Goal: Communication & Community: Share content

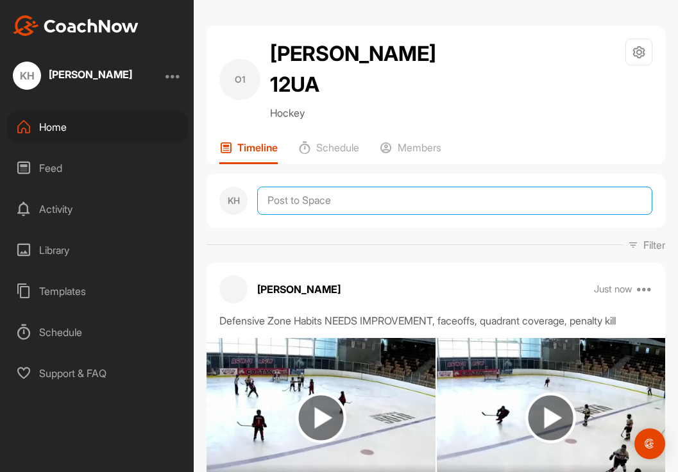
click at [319, 187] on textarea at bounding box center [454, 201] width 395 height 28
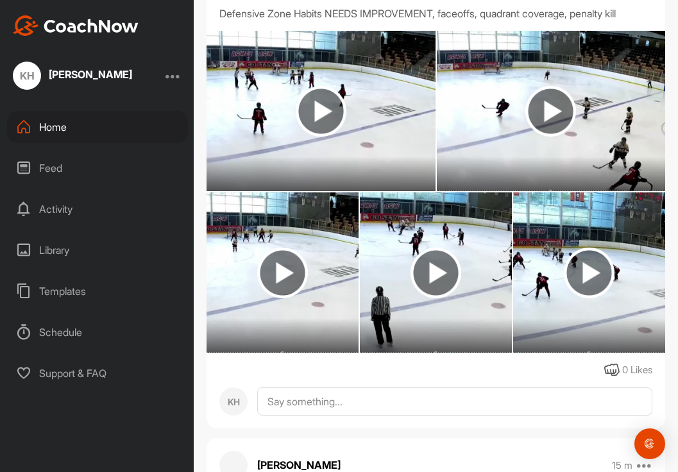
scroll to position [396, 0]
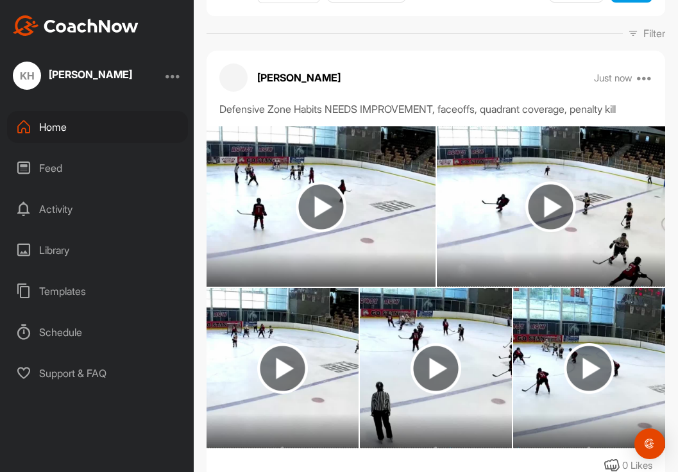
type textarea "Goalies vs PC"
click at [442, 343] on img at bounding box center [435, 368] width 51 height 51
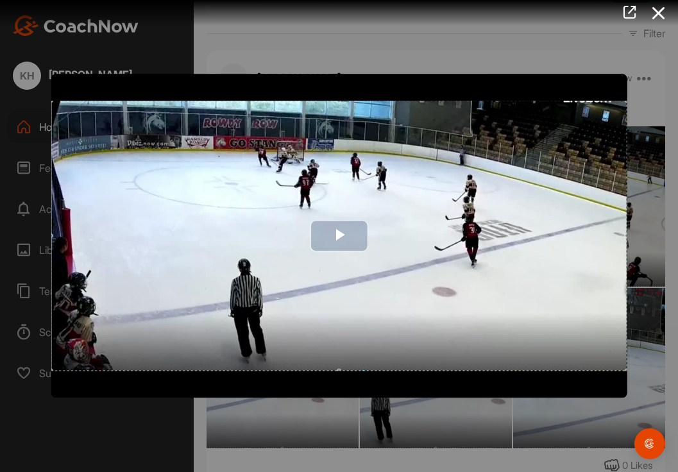
click at [339, 236] on span "Video Player" at bounding box center [339, 236] width 0 height 0
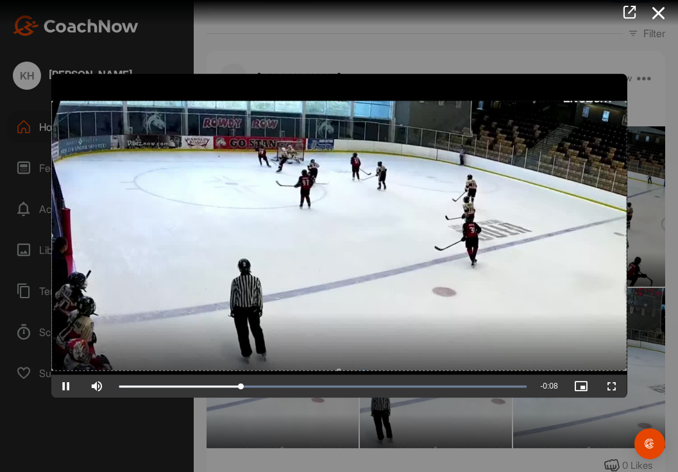
click at [288, 422] on div at bounding box center [339, 236] width 678 height 472
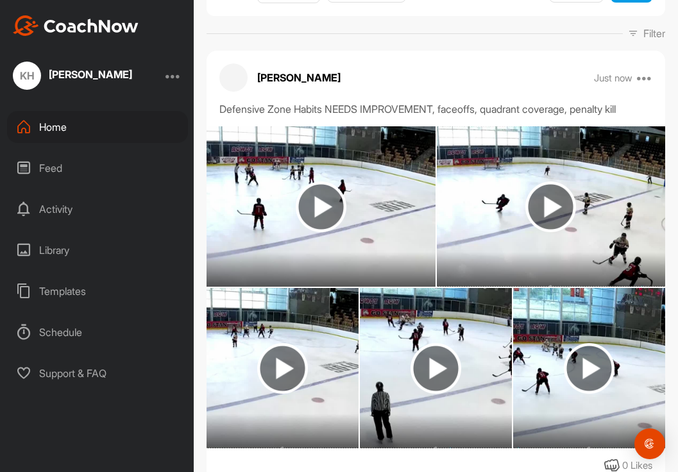
click at [432, 343] on img at bounding box center [435, 368] width 51 height 51
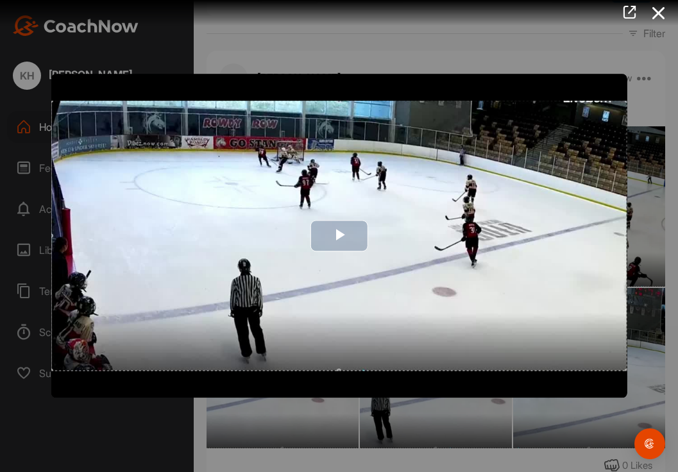
click at [339, 236] on span "Video Player" at bounding box center [339, 236] width 0 height 0
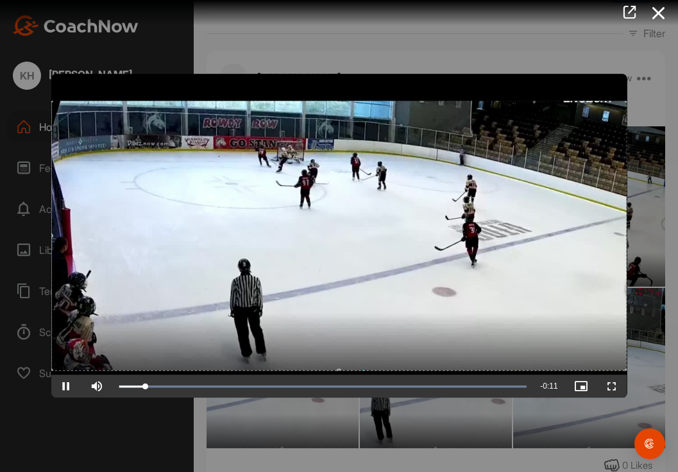
click at [339, 443] on div at bounding box center [339, 236] width 678 height 472
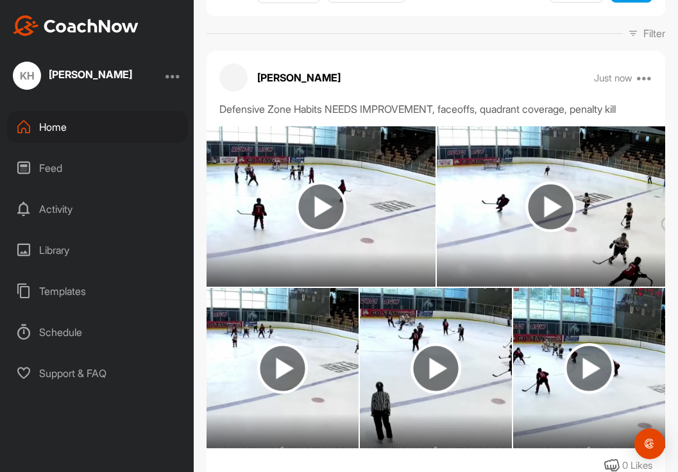
click at [284, 343] on img at bounding box center [282, 368] width 51 height 51
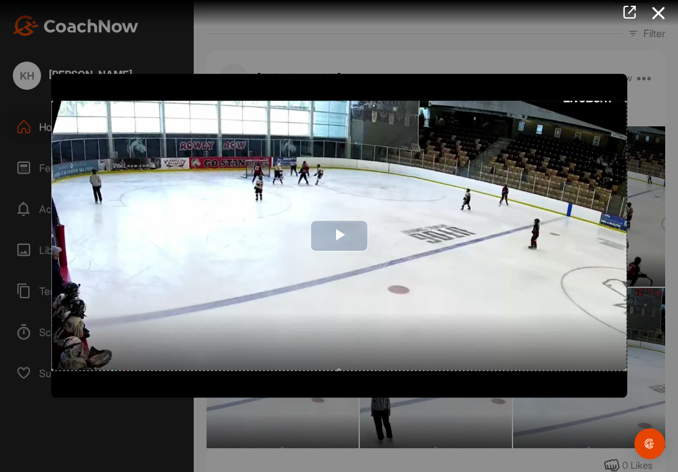
click at [339, 236] on span "Video Player" at bounding box center [339, 236] width 0 height 0
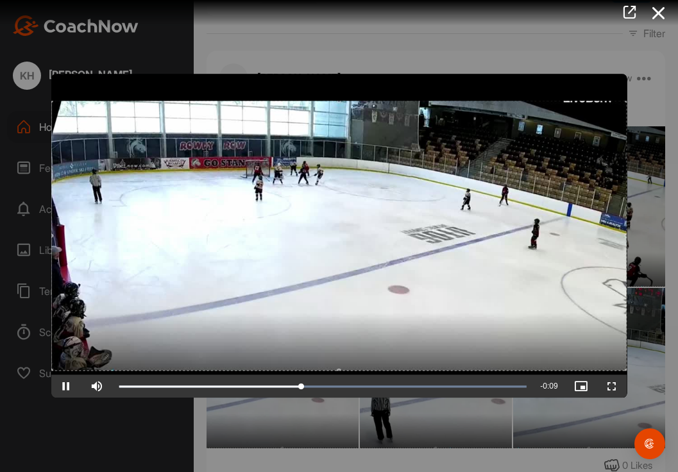
click at [291, 440] on div at bounding box center [339, 236] width 678 height 472
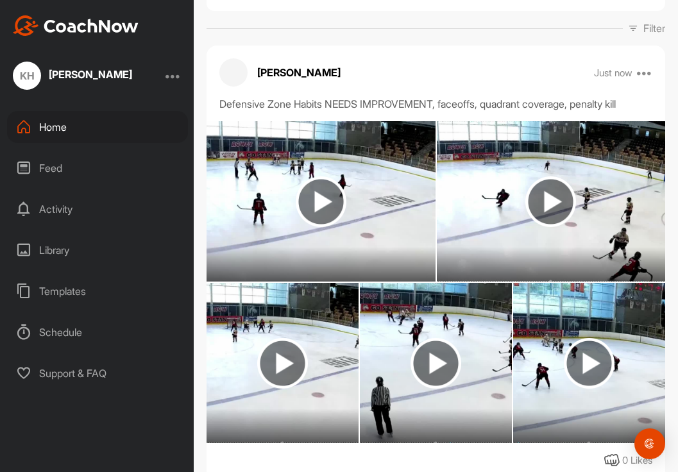
scroll to position [401, 0]
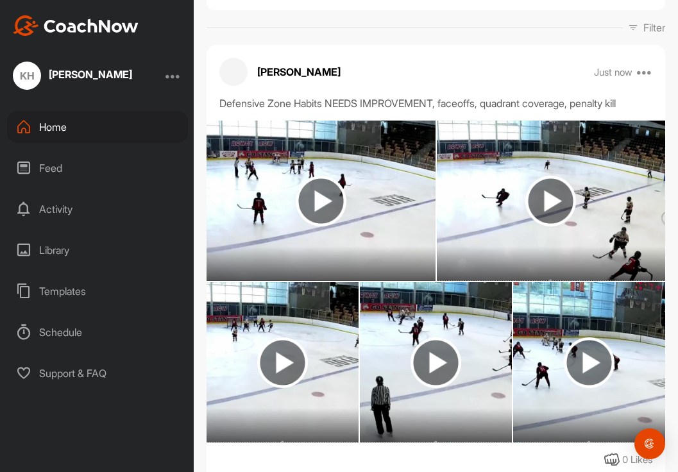
click at [324, 176] on img at bounding box center [321, 201] width 51 height 51
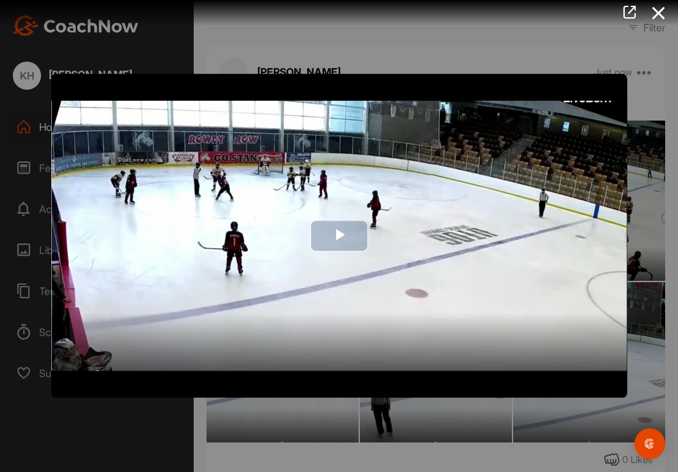
click at [339, 236] on span "Video Player" at bounding box center [339, 236] width 0 height 0
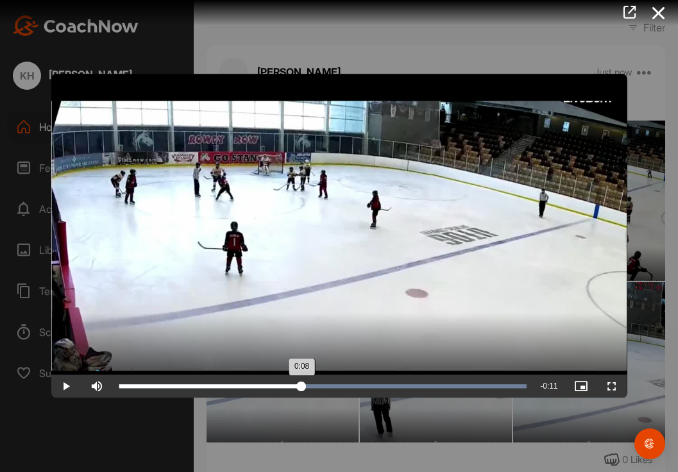
click at [301, 385] on div "Loaded : 100.00% 0:08 0:08" at bounding box center [322, 387] width 407 height 4
drag, startPoint x: 369, startPoint y: 383, endPoint x: 322, endPoint y: 389, distance: 47.1
click at [322, 389] on div "Loaded : 100.00% 0:10 0:10" at bounding box center [322, 386] width 420 height 23
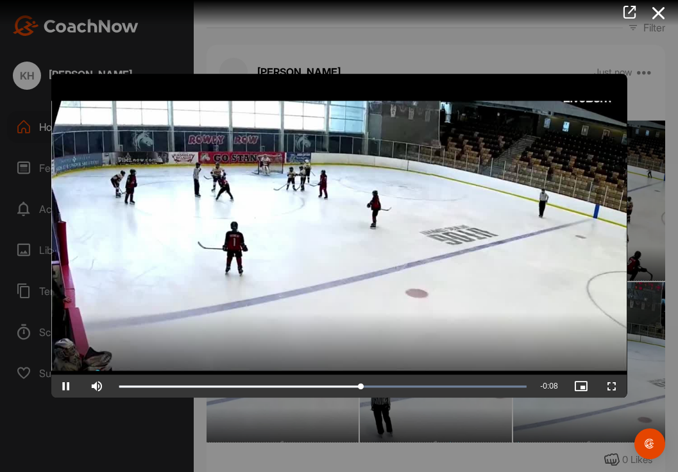
click at [275, 447] on div at bounding box center [339, 236] width 678 height 472
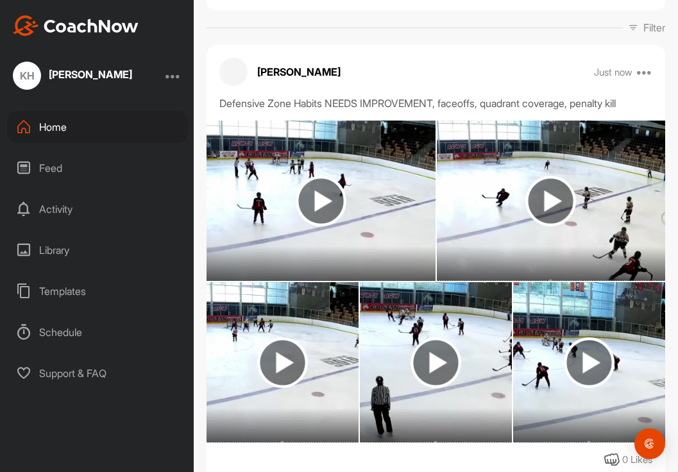
drag, startPoint x: 336, startPoint y: 200, endPoint x: 403, endPoint y: 143, distance: 87.7
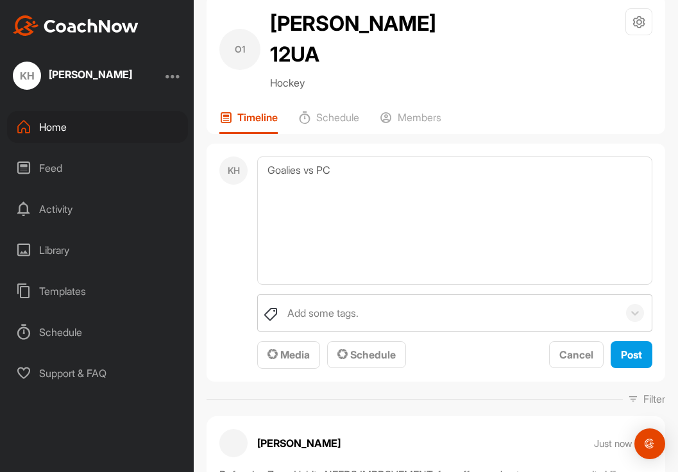
scroll to position [38, 0]
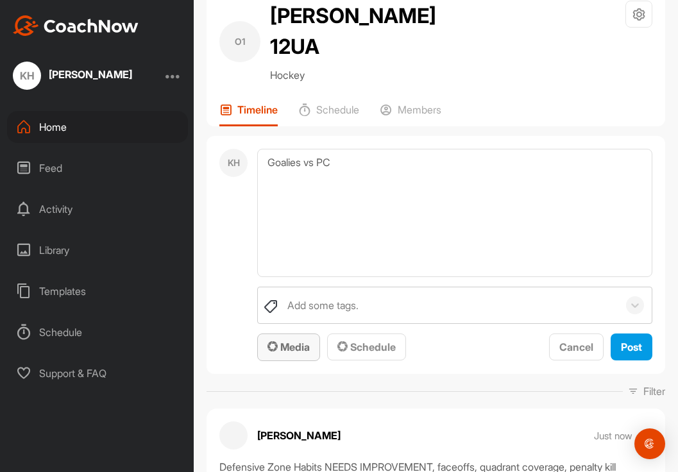
click at [283, 340] on span "Media" at bounding box center [288, 346] width 42 height 13
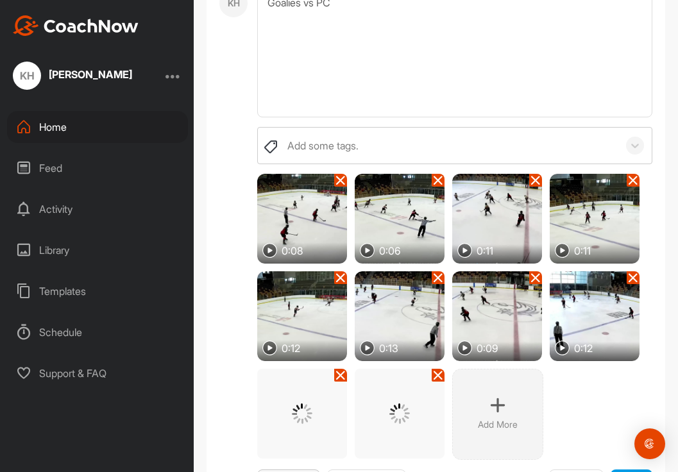
scroll to position [231, 0]
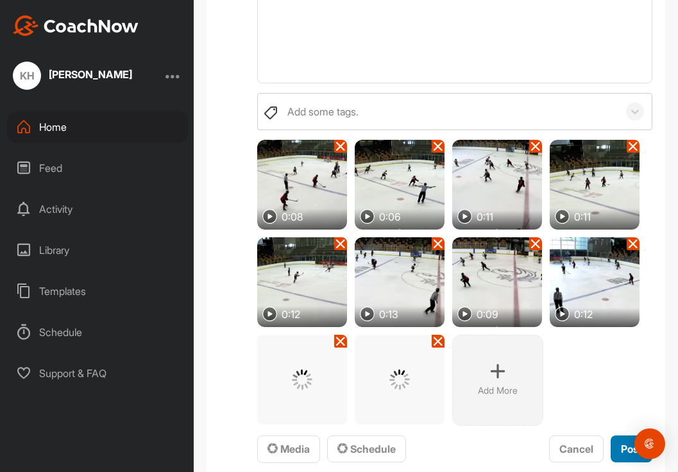
click at [626, 441] on div "Post" at bounding box center [631, 448] width 21 height 15
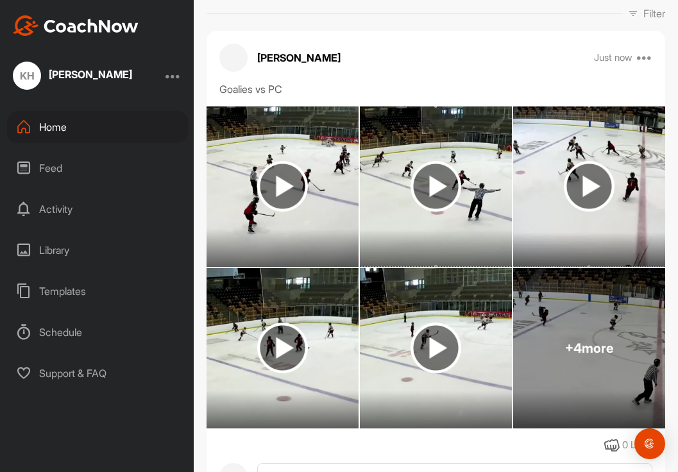
click at [284, 161] on img at bounding box center [282, 186] width 51 height 51
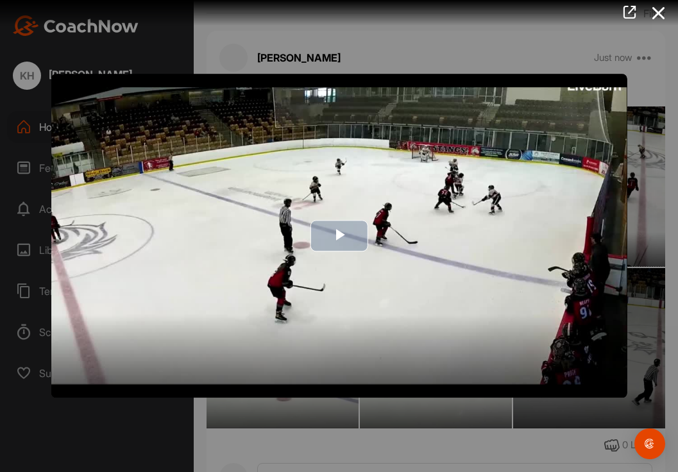
click at [339, 236] on span "Video Player" at bounding box center [339, 236] width 0 height 0
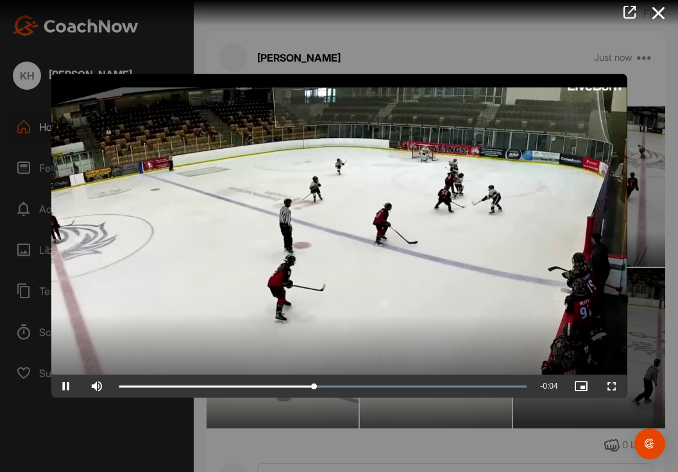
click at [353, 413] on div at bounding box center [339, 236] width 678 height 472
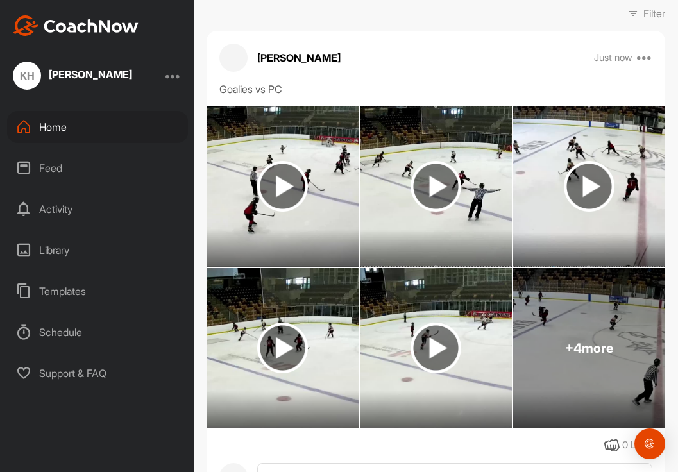
click at [439, 162] on img at bounding box center [435, 186] width 51 height 51
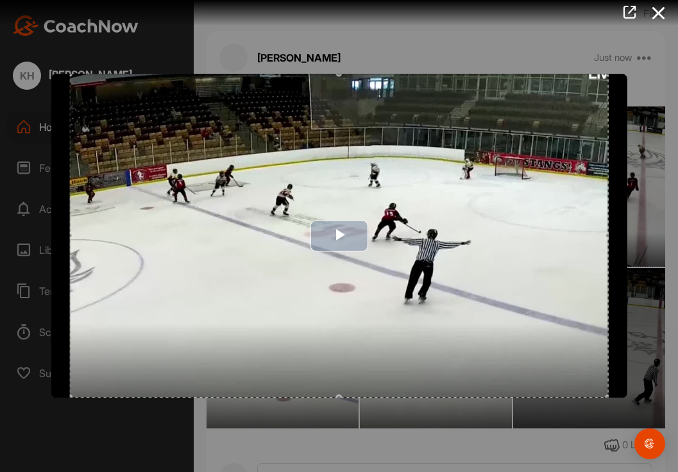
click at [339, 236] on span "Video Player" at bounding box center [339, 236] width 0 height 0
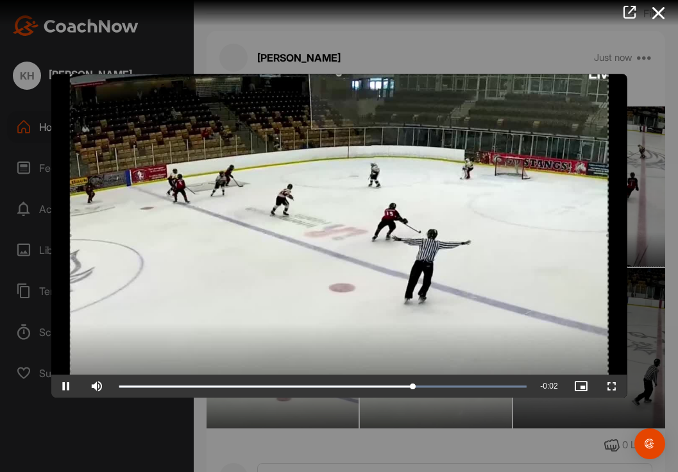
click at [365, 429] on div at bounding box center [339, 236] width 678 height 472
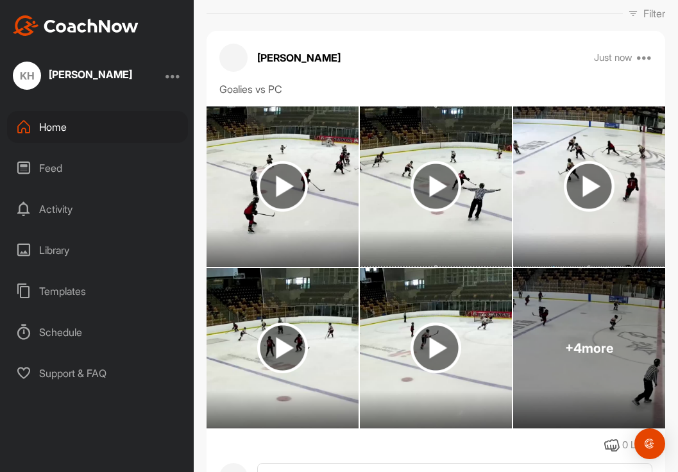
click at [598, 161] on img at bounding box center [588, 186] width 51 height 51
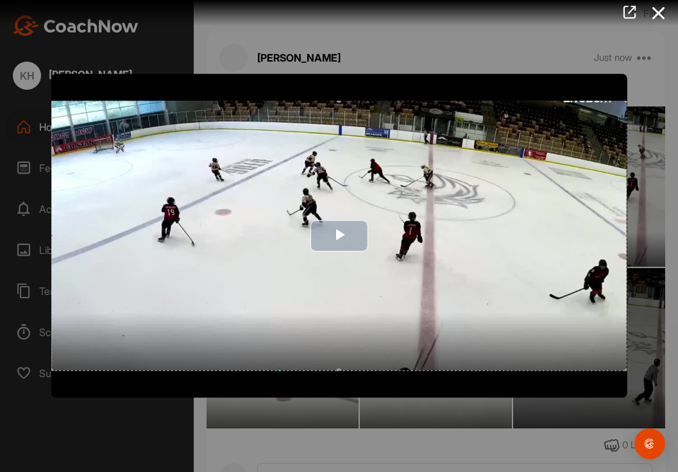
click at [339, 236] on span "Video Player" at bounding box center [339, 236] width 0 height 0
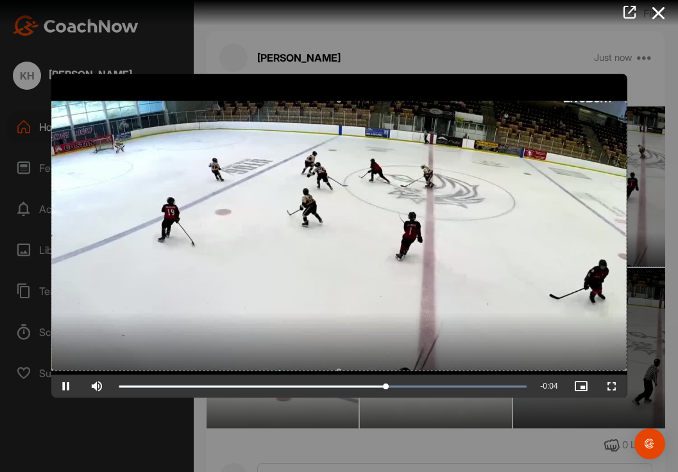
click at [370, 428] on div at bounding box center [339, 236] width 678 height 472
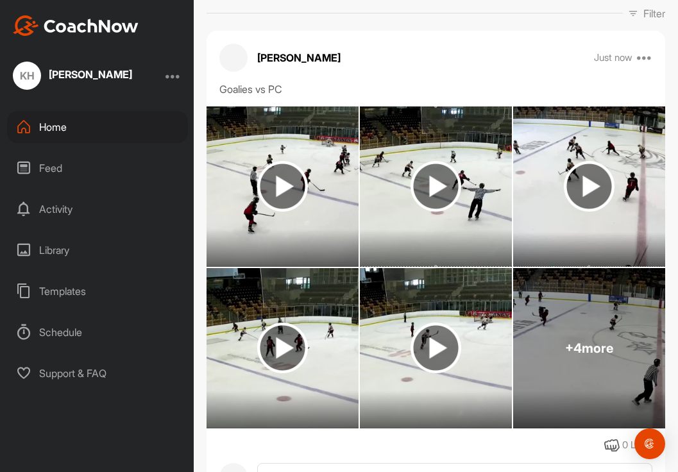
click at [301, 322] on img at bounding box center [282, 347] width 51 height 51
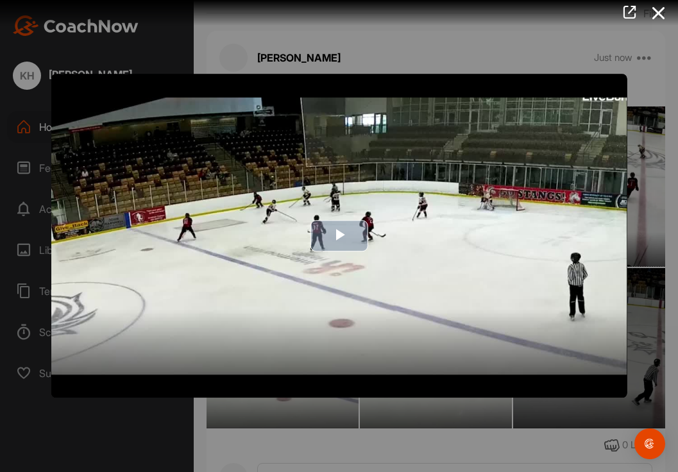
click at [339, 236] on span "Video Player" at bounding box center [339, 236] width 0 height 0
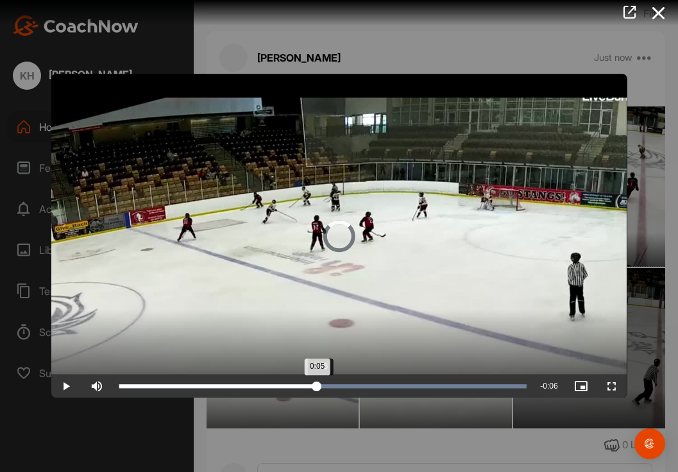
drag, startPoint x: 405, startPoint y: 381, endPoint x: 321, endPoint y: 379, distance: 84.0
click at [321, 379] on div "Loaded : 100.00% 0:05 0:05" at bounding box center [322, 386] width 420 height 23
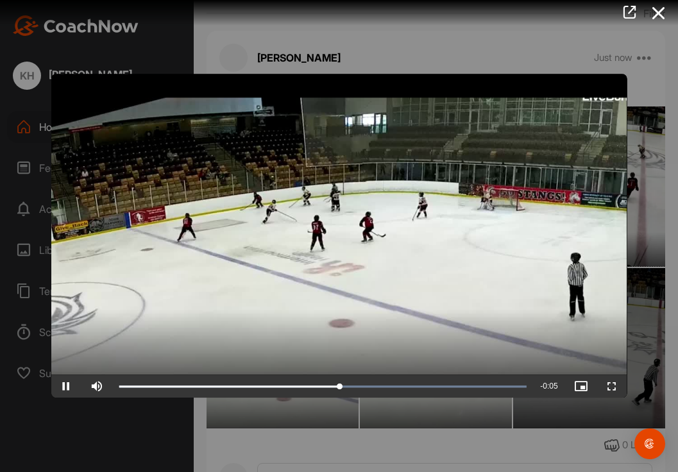
click at [355, 431] on div at bounding box center [339, 236] width 678 height 472
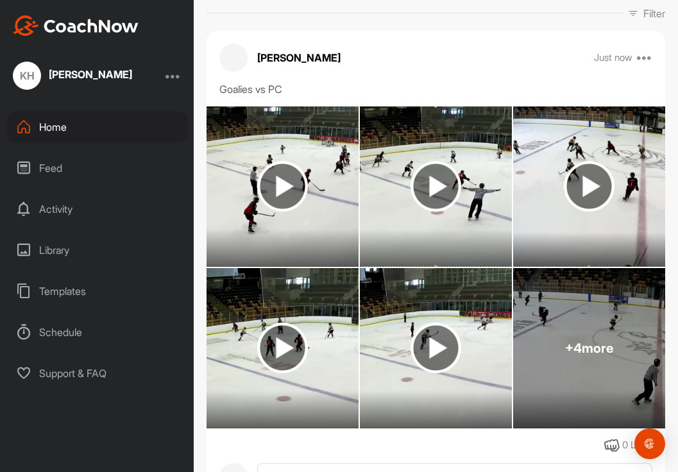
click at [442, 322] on img at bounding box center [435, 347] width 51 height 51
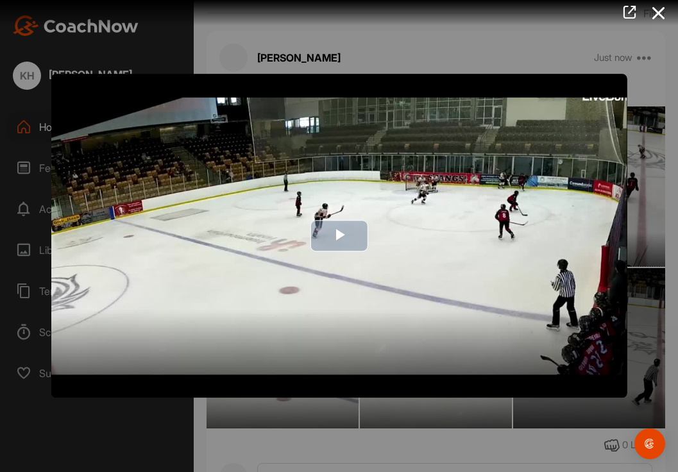
click at [339, 236] on span "Video Player" at bounding box center [339, 236] width 0 height 0
click at [421, 426] on div at bounding box center [339, 236] width 678 height 472
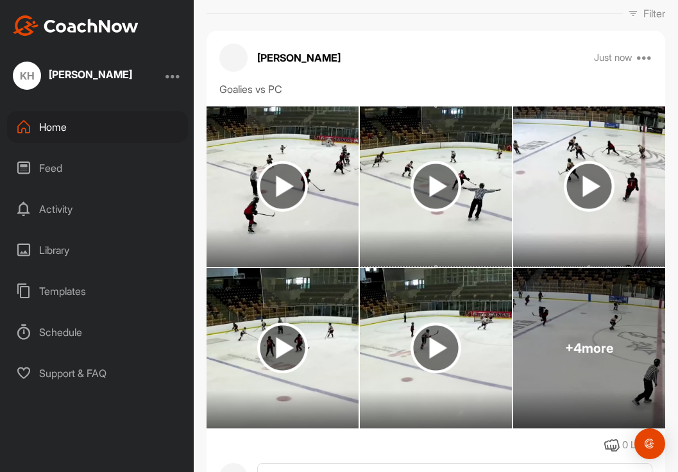
click at [569, 340] on span "+ 4 more" at bounding box center [589, 347] width 48 height 15
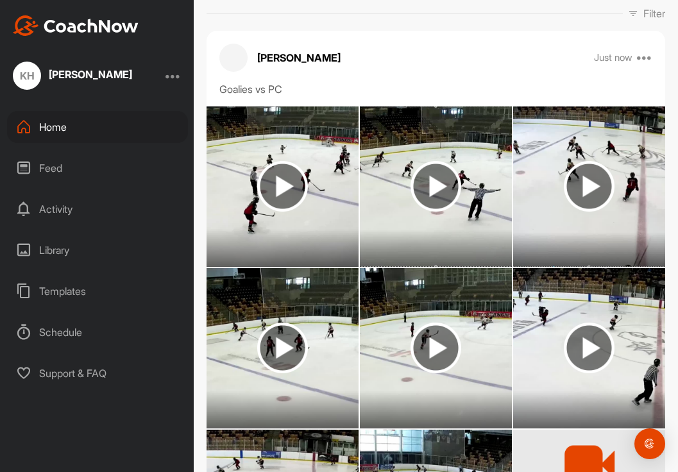
click at [584, 322] on img at bounding box center [588, 347] width 51 height 51
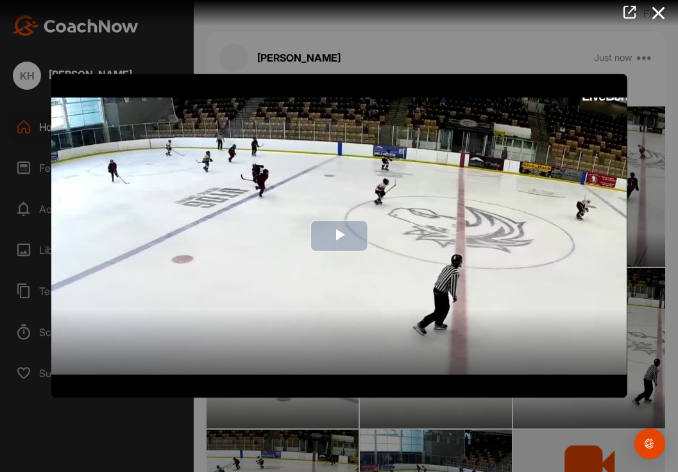
click at [339, 236] on span "Video Player" at bounding box center [339, 236] width 0 height 0
click at [338, 420] on div at bounding box center [339, 236] width 678 height 472
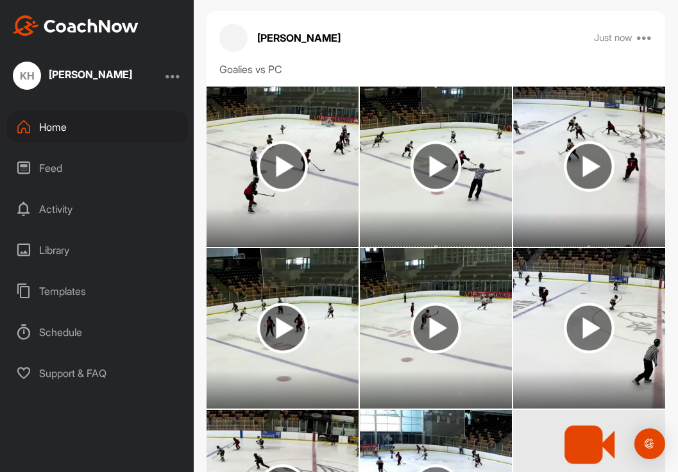
scroll to position [266, 0]
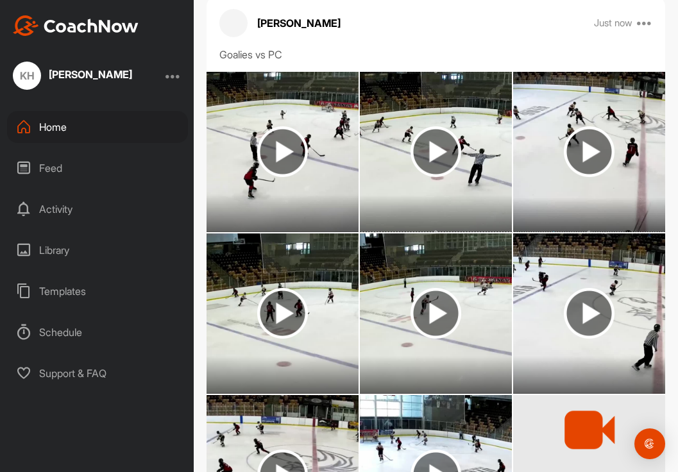
click at [274, 449] on img at bounding box center [282, 474] width 51 height 51
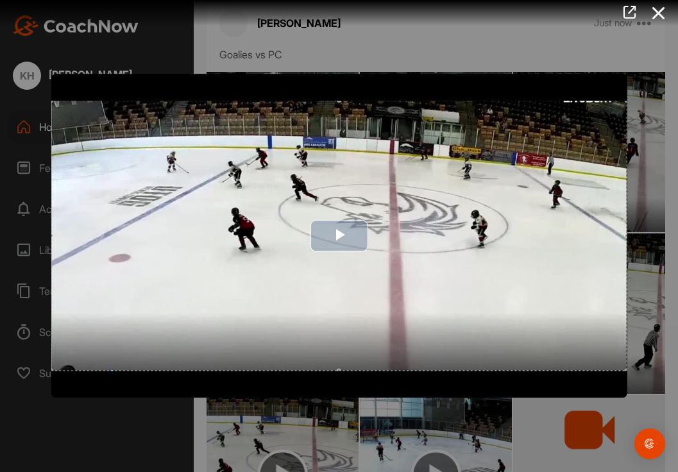
click at [339, 236] on span "Video Player" at bounding box center [339, 236] width 0 height 0
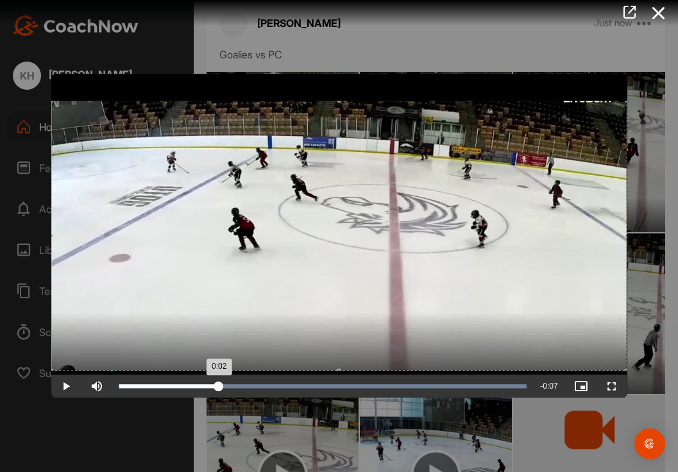
drag, startPoint x: 370, startPoint y: 383, endPoint x: 218, endPoint y: 386, distance: 152.0
click at [218, 386] on div "Loaded : 100.00% 0:02 0:02" at bounding box center [322, 386] width 420 height 23
click at [218, 386] on div "Loaded : 100.00% 0:02 0:02" at bounding box center [322, 387] width 407 height 4
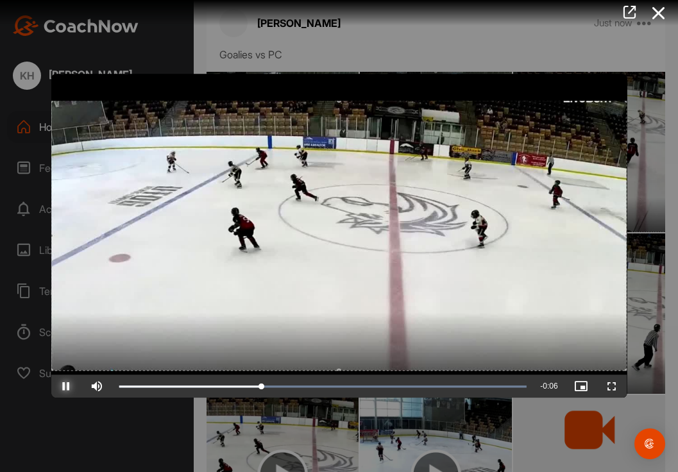
click at [74, 387] on span "Video Player" at bounding box center [66, 387] width 31 height 0
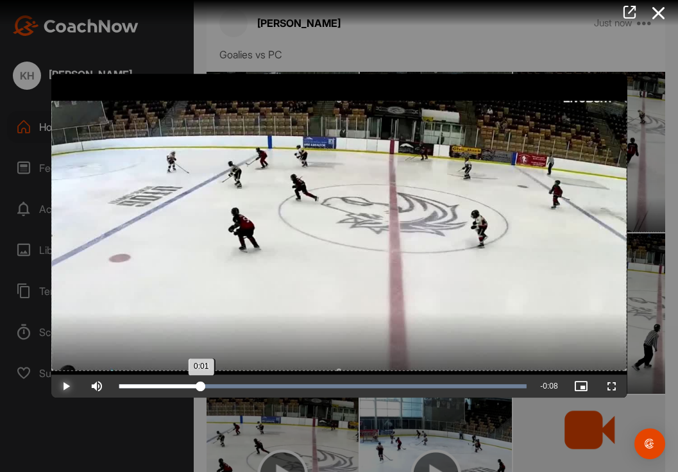
drag, startPoint x: 265, startPoint y: 387, endPoint x: 201, endPoint y: 387, distance: 64.7
click at [201, 387] on div "0:01" at bounding box center [160, 387] width 82 height 4
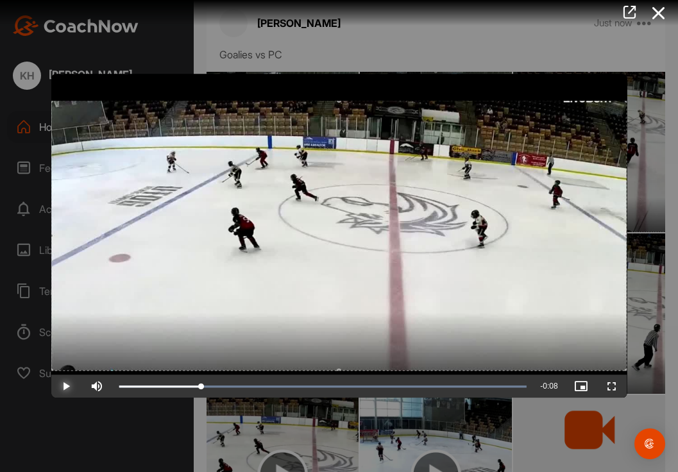
click at [67, 387] on span "Video Player" at bounding box center [66, 387] width 31 height 0
click at [455, 438] on div at bounding box center [339, 236] width 678 height 472
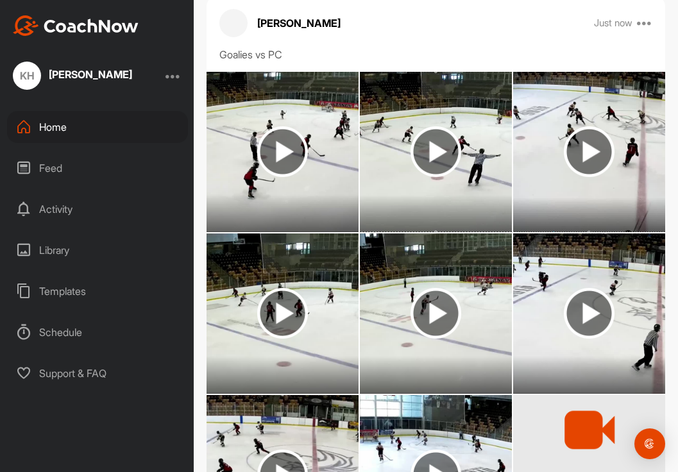
click at [453, 449] on img at bounding box center [435, 474] width 51 height 51
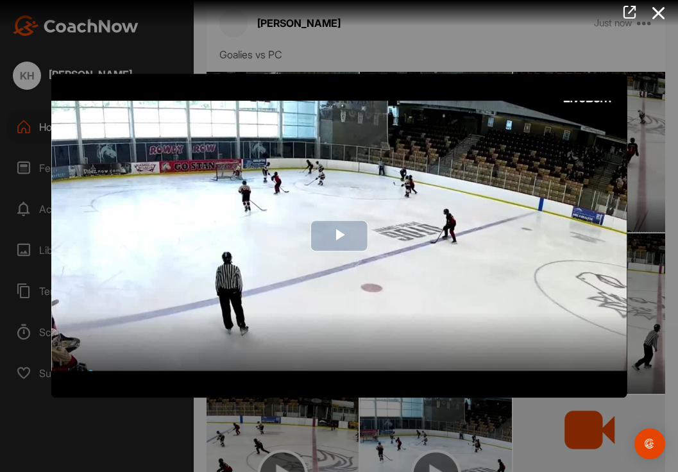
click at [339, 236] on span "Video Player" at bounding box center [339, 236] width 0 height 0
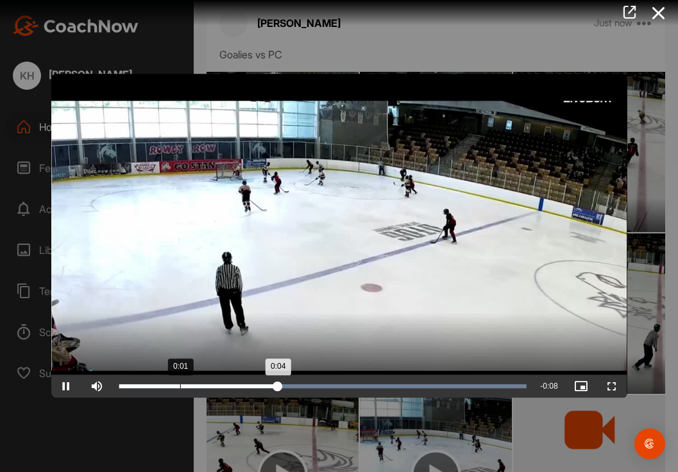
click at [179, 379] on div "Loaded : 100.00% 0:01 0:04" at bounding box center [322, 386] width 420 height 23
click at [139, 382] on div "Loaded : 100.00% 0:00 0:03" at bounding box center [322, 386] width 420 height 23
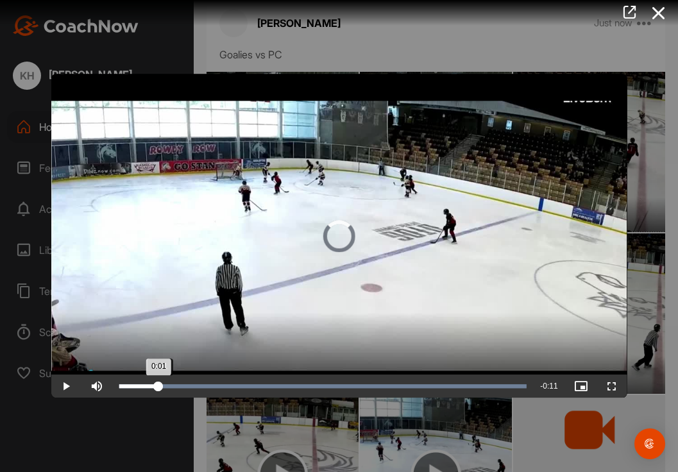
click at [158, 385] on div "0:01" at bounding box center [139, 387] width 40 height 4
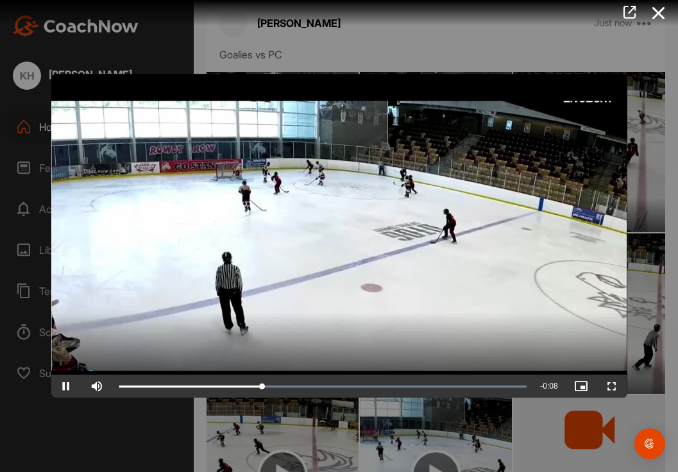
click at [190, 441] on div at bounding box center [339, 236] width 678 height 472
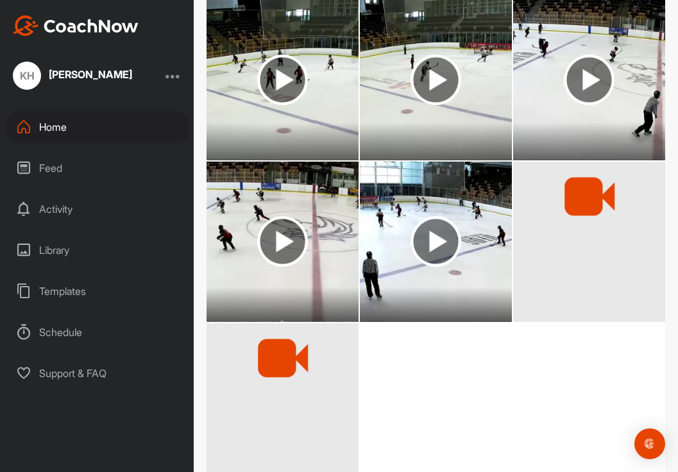
scroll to position [503, 0]
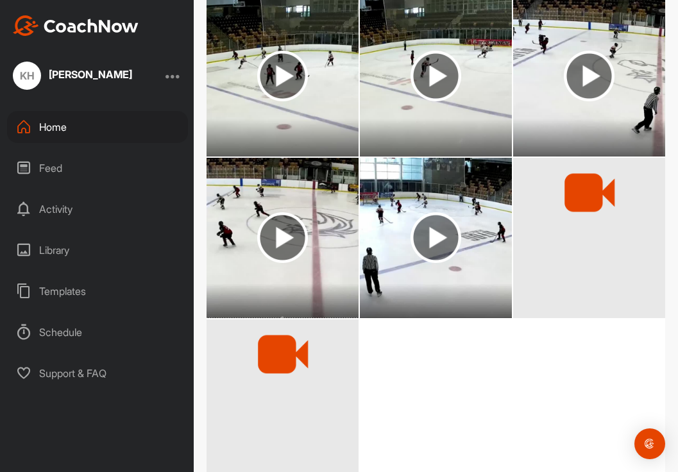
click at [563, 192] on div at bounding box center [588, 192] width 69 height 69
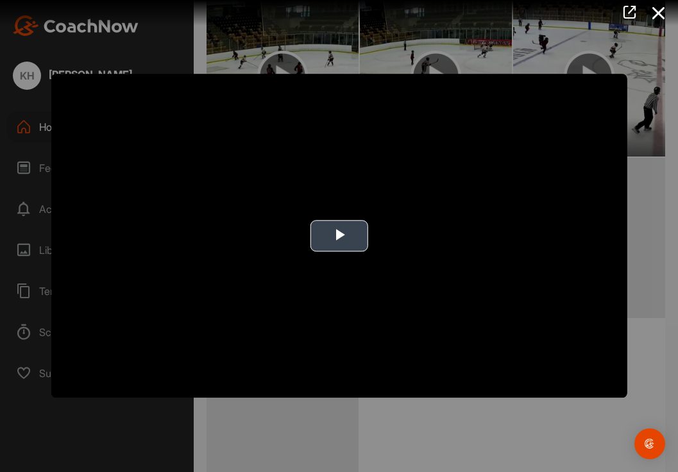
click at [339, 236] on span "Video Player" at bounding box center [339, 236] width 0 height 0
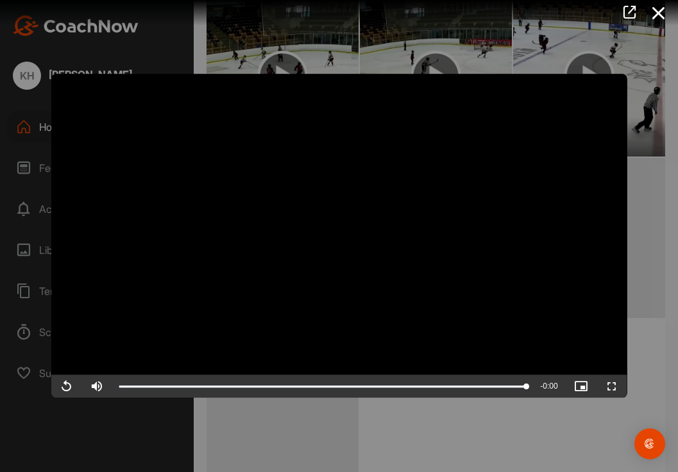
click at [411, 426] on div at bounding box center [339, 236] width 678 height 472
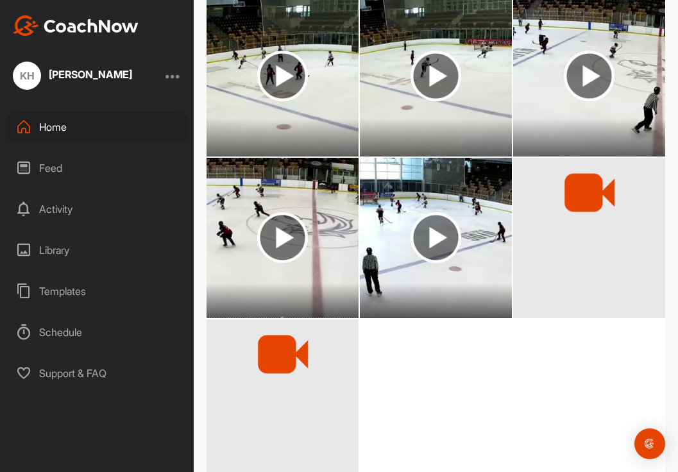
click at [296, 347] on div at bounding box center [282, 353] width 69 height 69
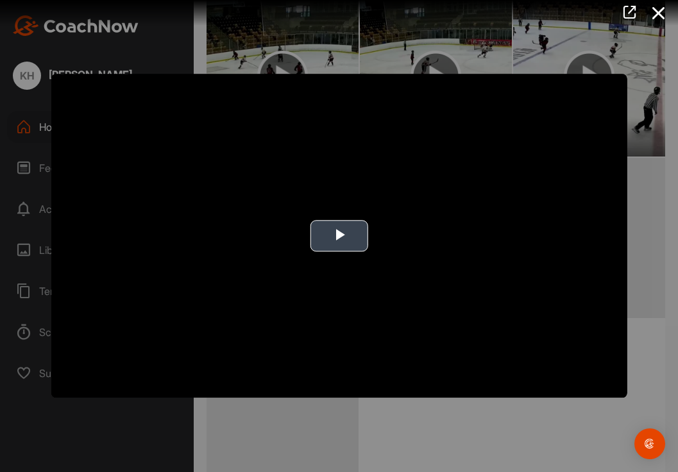
click at [333, 256] on video "Video Player" at bounding box center [339, 236] width 576 height 324
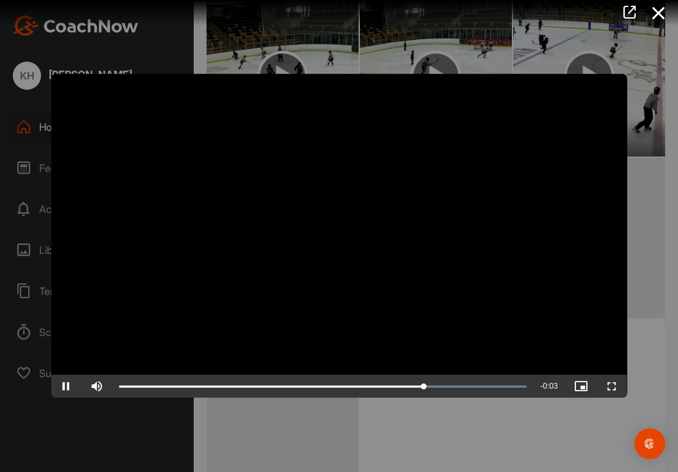
click at [407, 429] on div at bounding box center [339, 236] width 678 height 472
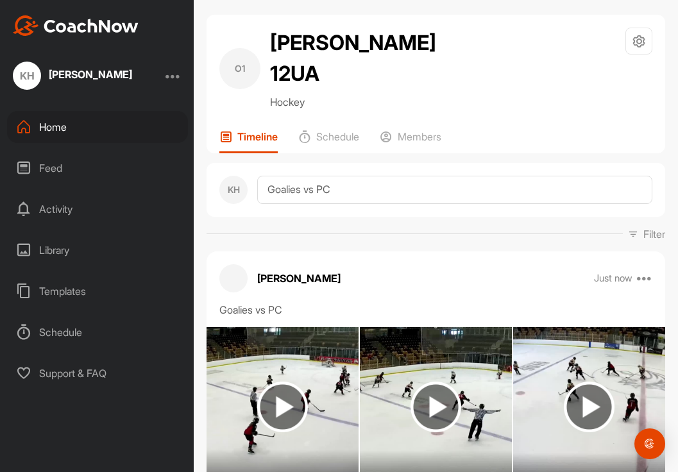
scroll to position [0, 0]
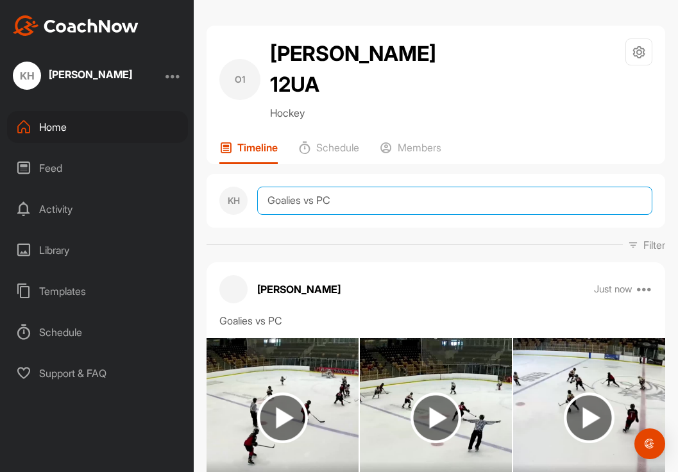
click at [333, 187] on textarea "Goalies vs PC" at bounding box center [454, 201] width 395 height 28
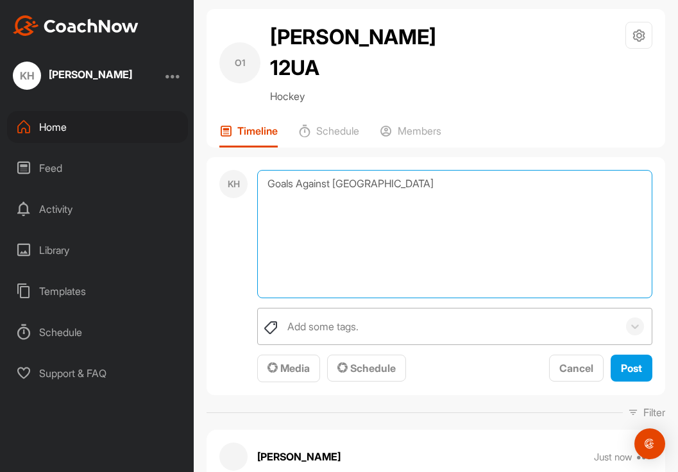
scroll to position [4, 0]
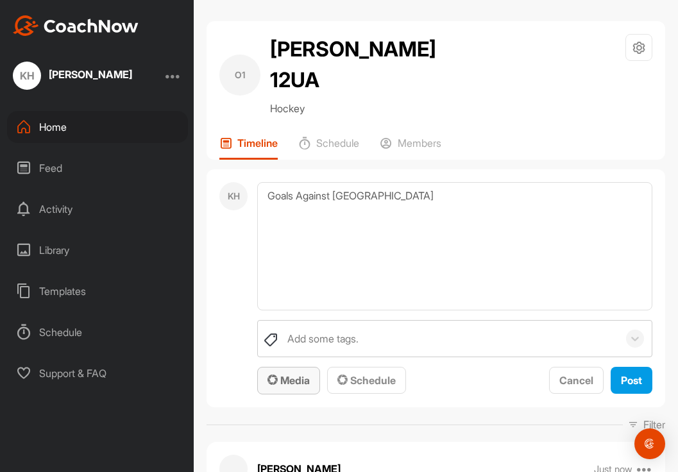
click at [300, 367] on button "Media" at bounding box center [288, 381] width 63 height 28
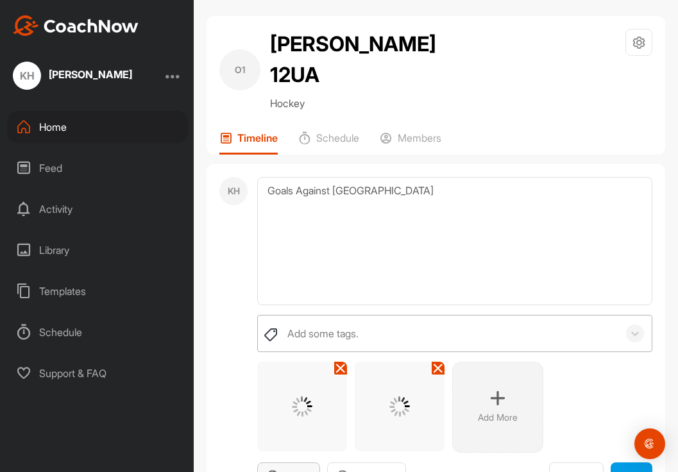
scroll to position [7, 0]
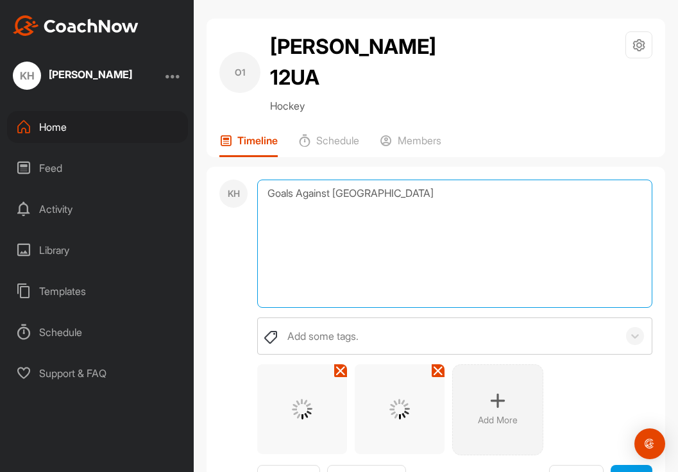
click at [335, 179] on textarea "Goals Against [GEOGRAPHIC_DATA]" at bounding box center [454, 243] width 395 height 128
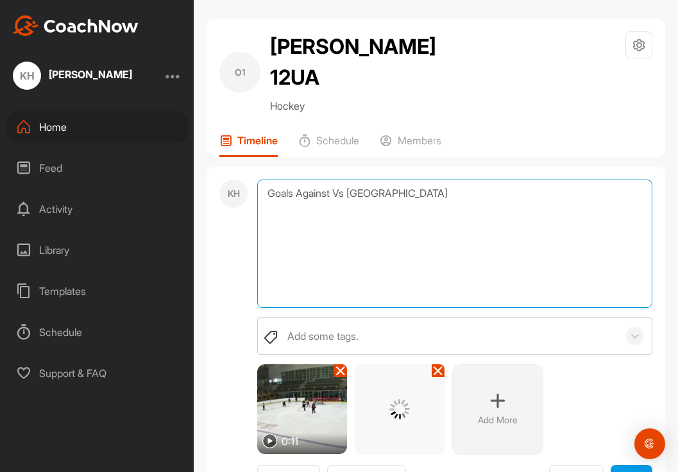
click at [453, 179] on textarea "Goals Against Vs [GEOGRAPHIC_DATA]" at bounding box center [454, 243] width 395 height 128
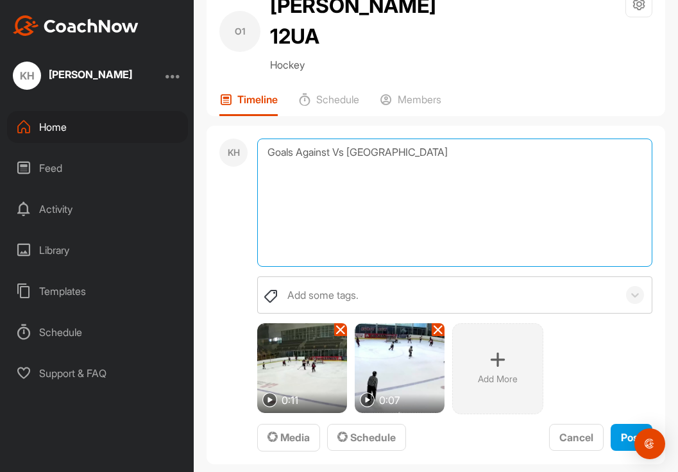
scroll to position [46, 0]
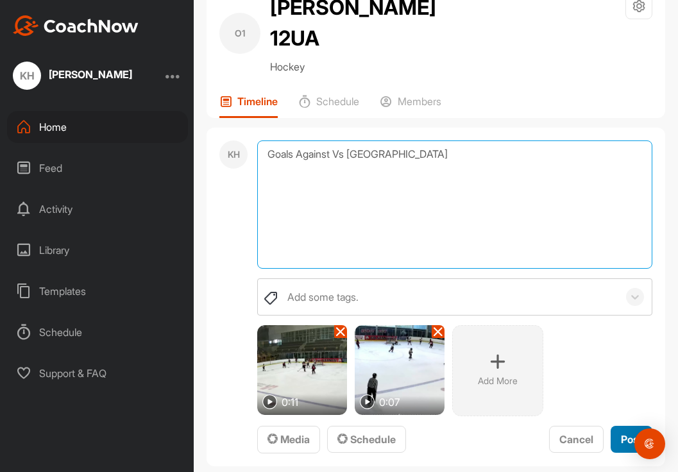
type textarea "Goals Against Vs [GEOGRAPHIC_DATA]"
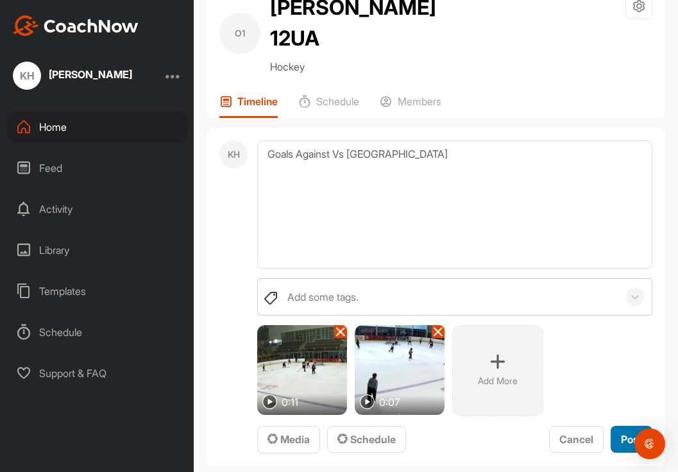
click at [622, 433] on span "Post" at bounding box center [631, 439] width 21 height 13
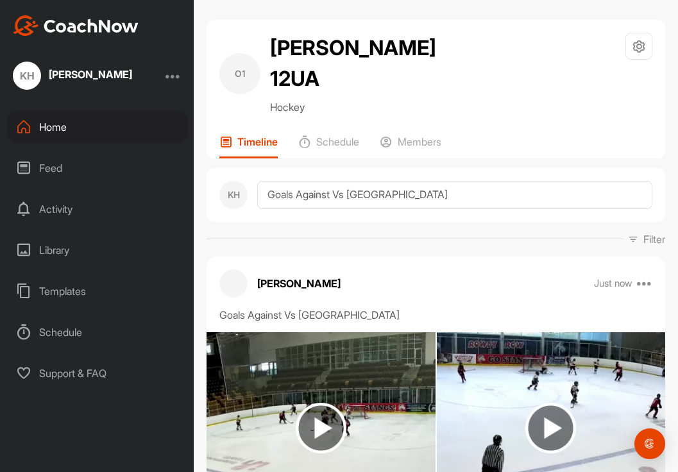
scroll to position [0, 0]
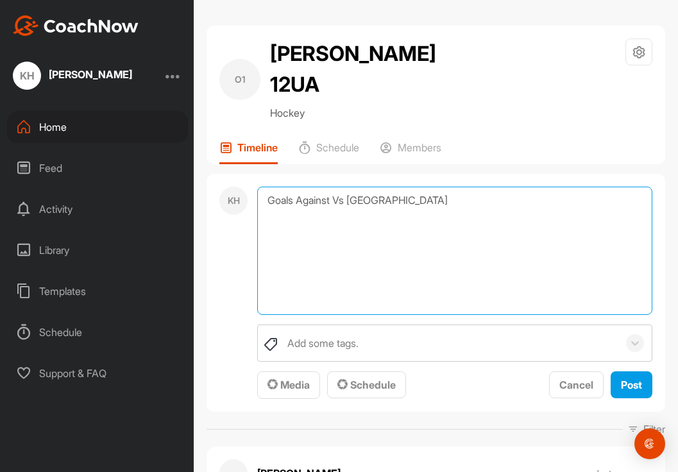
click at [305, 187] on textarea "Goals Against Vs [GEOGRAPHIC_DATA]" at bounding box center [454, 251] width 395 height 128
type textarea "Goals For [GEOGRAPHIC_DATA] [DATE]"
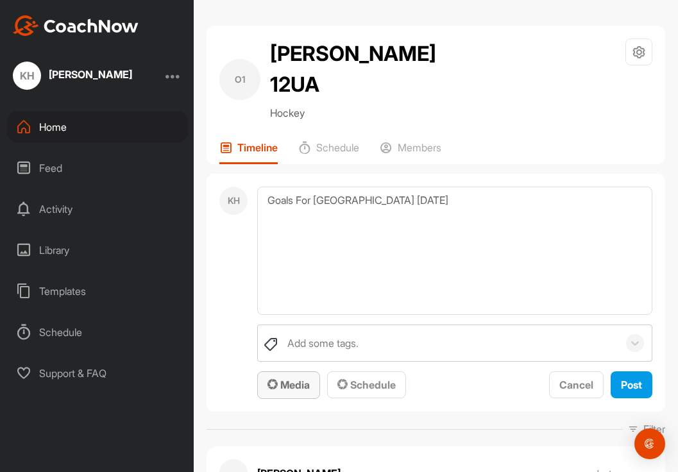
click at [300, 378] on span "Media" at bounding box center [288, 384] width 42 height 13
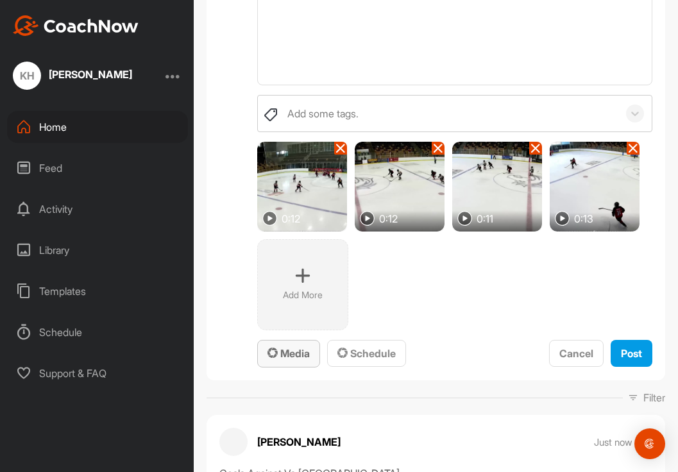
scroll to position [219, 0]
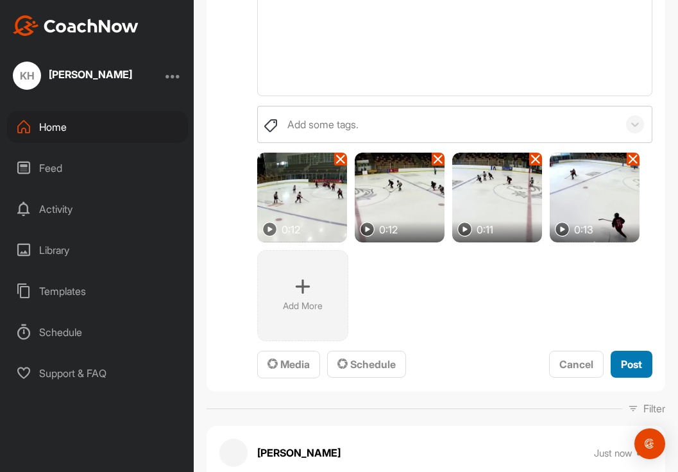
click at [629, 358] on span "Post" at bounding box center [631, 364] width 21 height 13
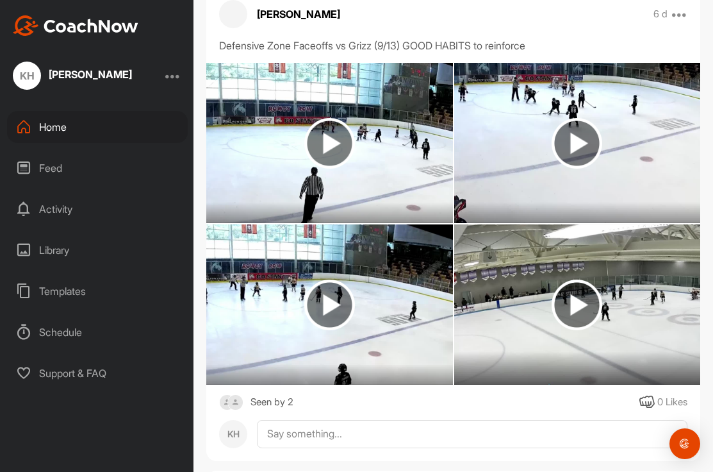
scroll to position [5648, 0]
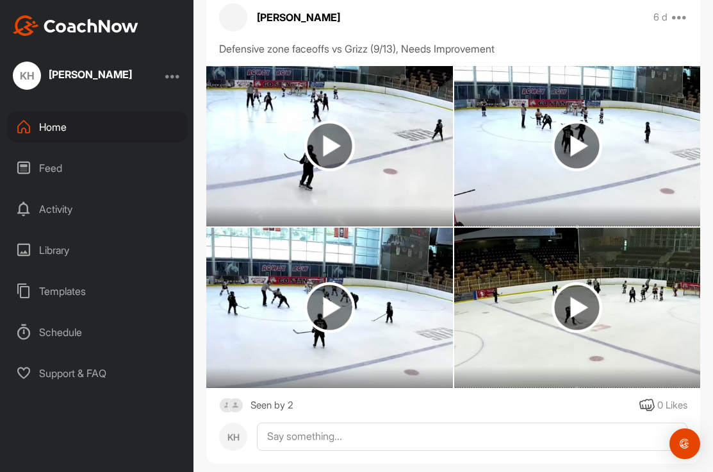
click at [332, 282] on img at bounding box center [329, 307] width 51 height 51
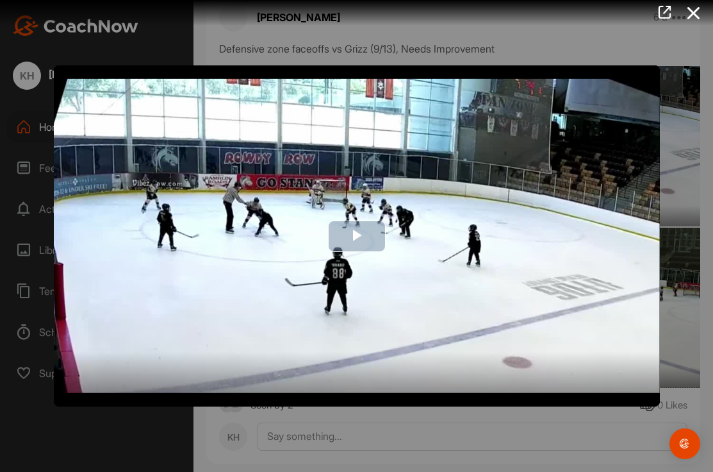
click at [356, 236] on span "Video Player" at bounding box center [356, 236] width 0 height 0
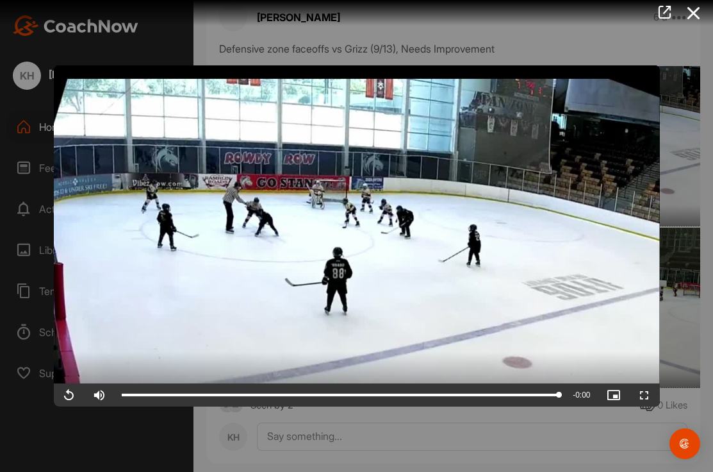
click at [242, 447] on div at bounding box center [356, 236] width 713 height 472
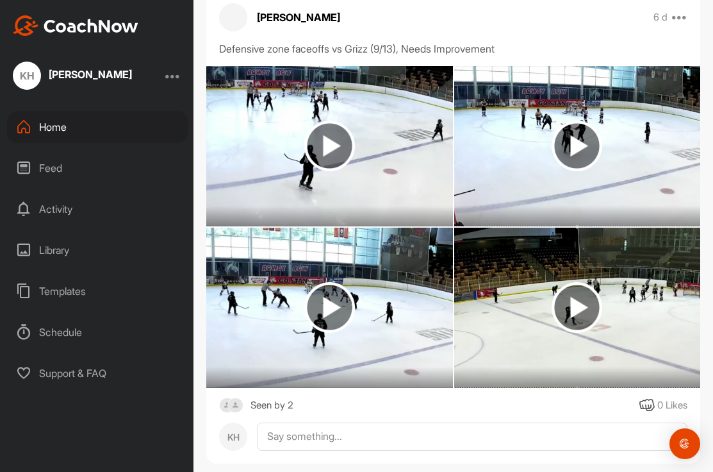
click at [562, 121] on img at bounding box center [577, 146] width 51 height 51
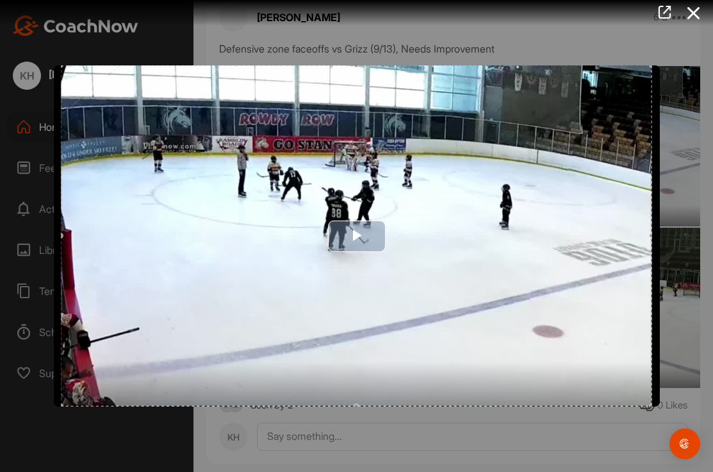
click at [356, 236] on span "Video Player" at bounding box center [356, 236] width 0 height 0
click at [317, 433] on div at bounding box center [356, 236] width 713 height 472
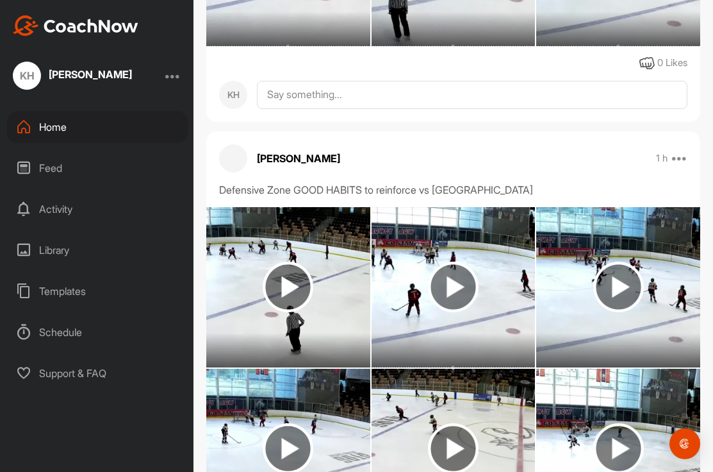
scroll to position [2264, 0]
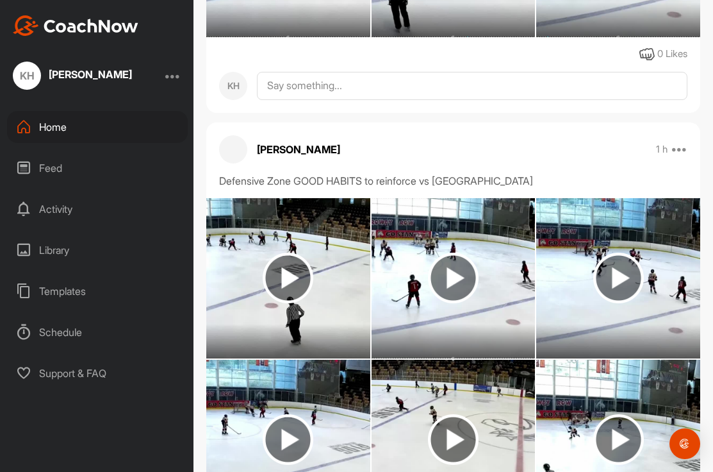
click at [296, 253] on img at bounding box center [288, 278] width 51 height 51
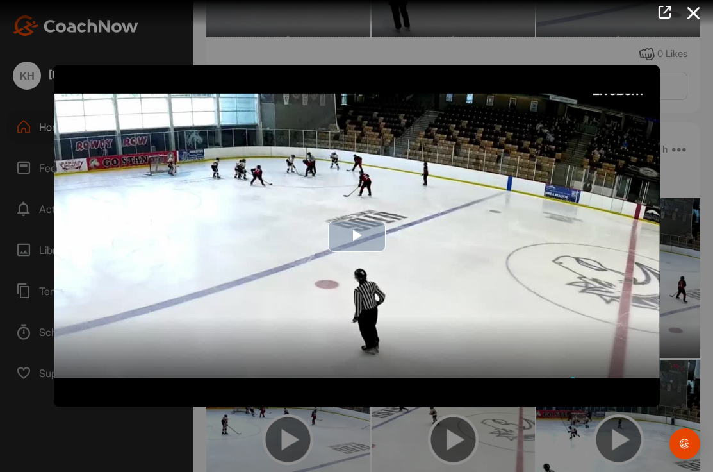
click at [356, 236] on span "Video Player" at bounding box center [356, 236] width 0 height 0
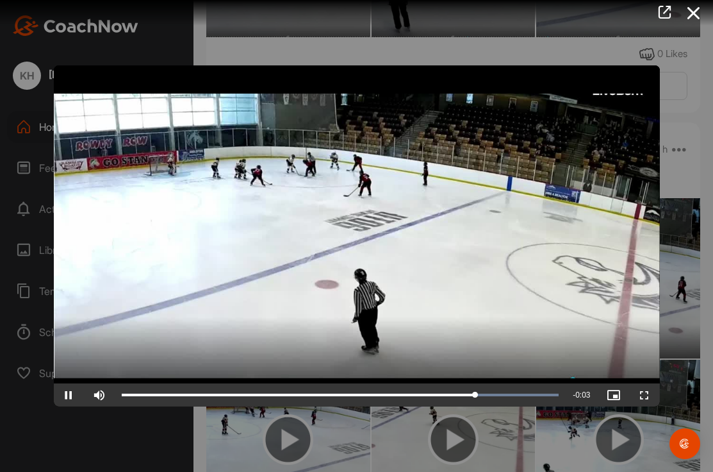
click at [338, 433] on div at bounding box center [356, 236] width 713 height 472
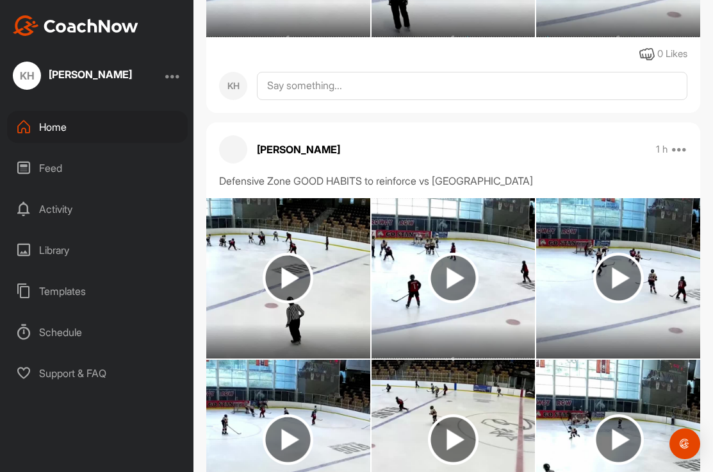
click at [464, 253] on img at bounding box center [453, 278] width 51 height 51
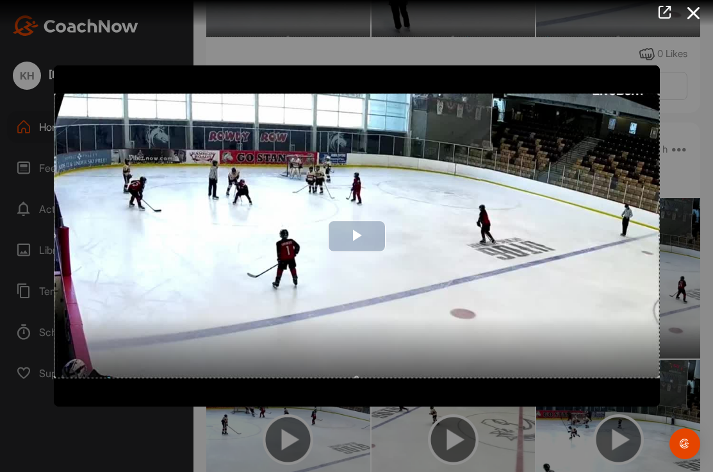
click at [356, 236] on span "Video Player" at bounding box center [356, 236] width 0 height 0
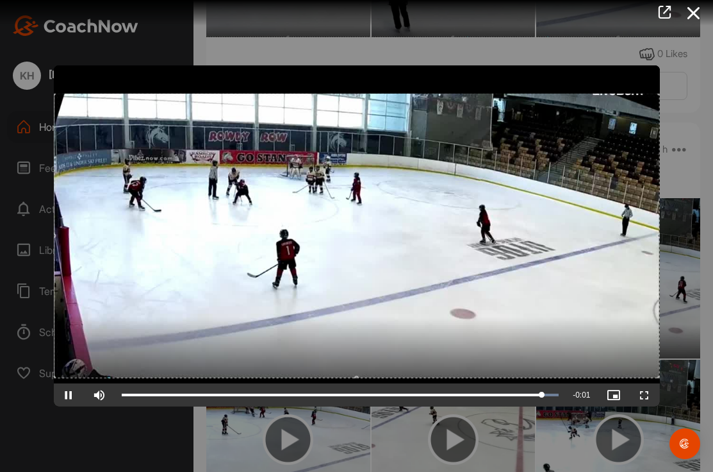
click at [430, 429] on div at bounding box center [356, 236] width 713 height 472
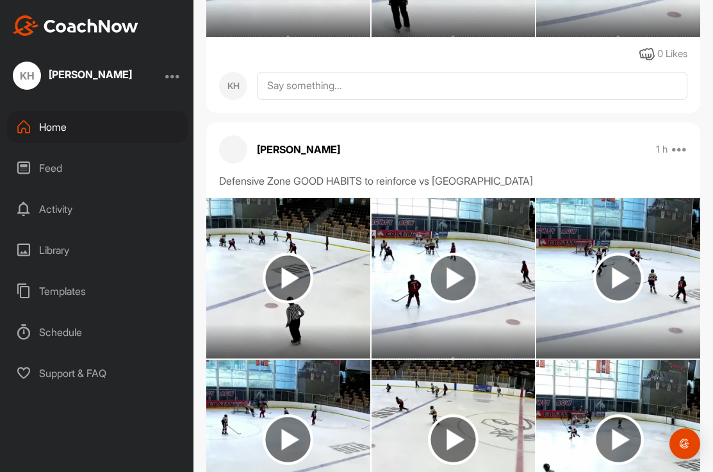
click at [617, 256] on img at bounding box center [619, 278] width 51 height 51
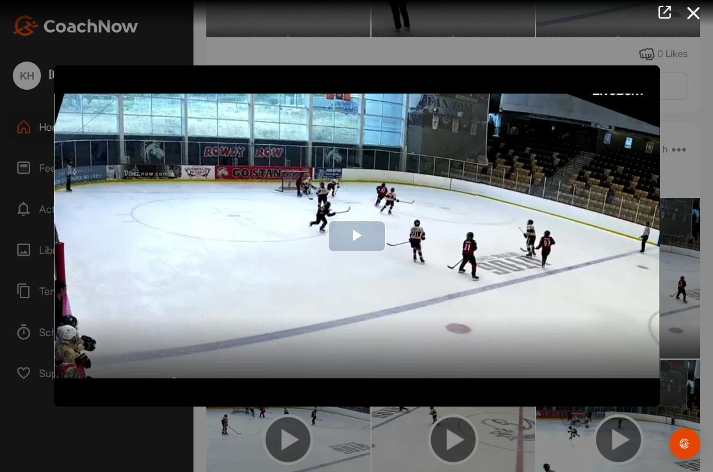
click at [356, 236] on span "Video Player" at bounding box center [356, 236] width 0 height 0
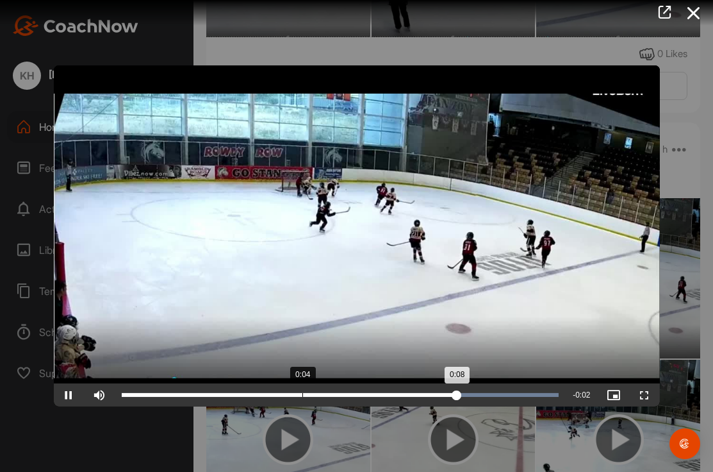
click at [303, 397] on div "Loaded : 100.00% 0:04 0:08" at bounding box center [340, 394] width 451 height 23
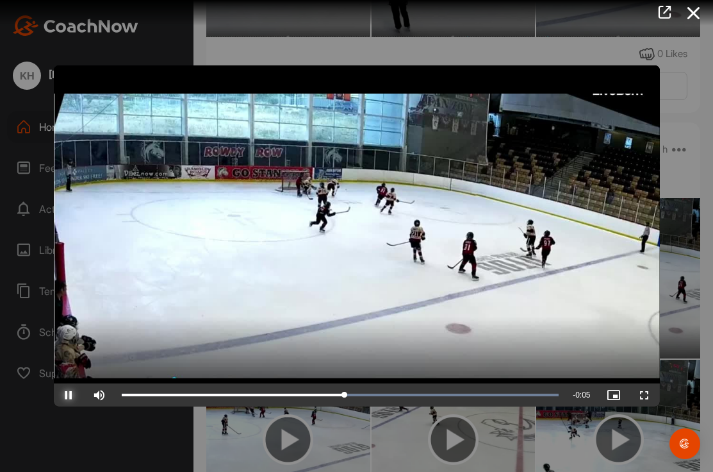
click at [69, 395] on span "Video Player" at bounding box center [68, 395] width 31 height 0
click at [71, 395] on span "Video Player" at bounding box center [68, 395] width 31 height 0
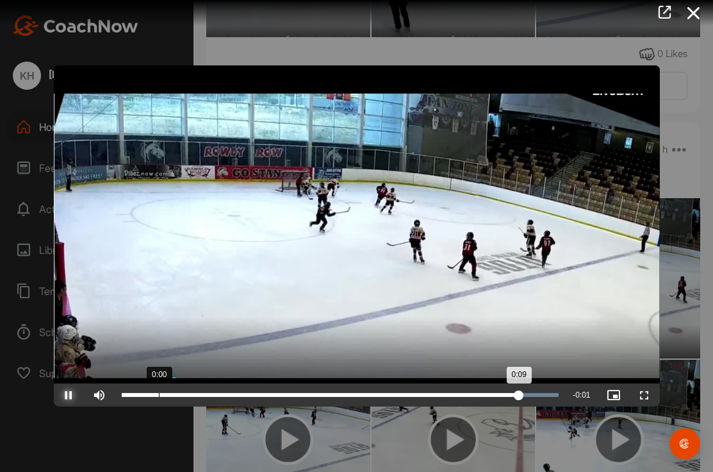
click at [379, 404] on div "Loaded : 100.00% 0:00 0:09" at bounding box center [340, 394] width 451 height 23
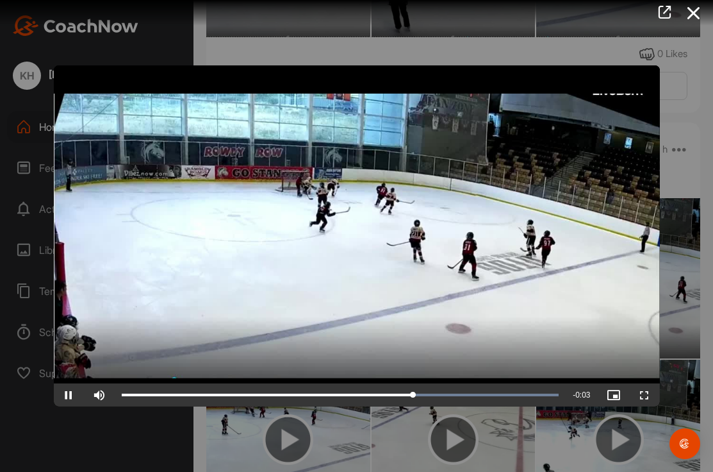
click at [458, 419] on div at bounding box center [356, 236] width 713 height 472
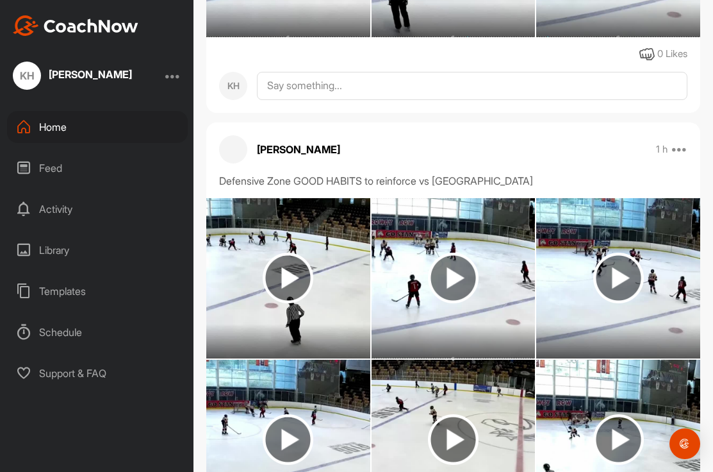
click at [642, 414] on img at bounding box center [619, 439] width 51 height 51
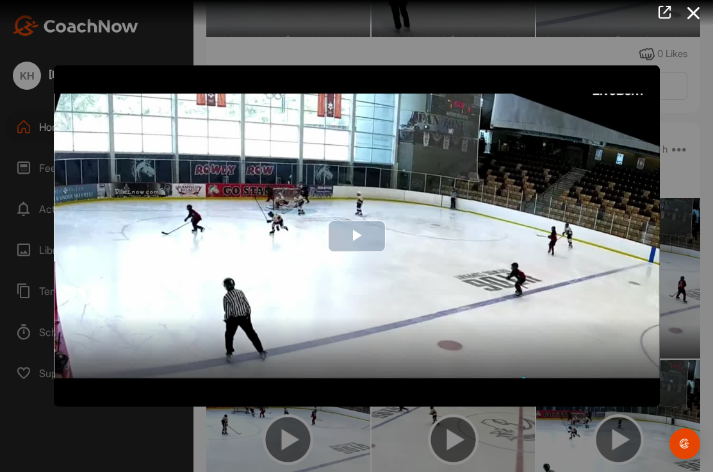
click at [356, 236] on span "Video Player" at bounding box center [356, 236] width 0 height 0
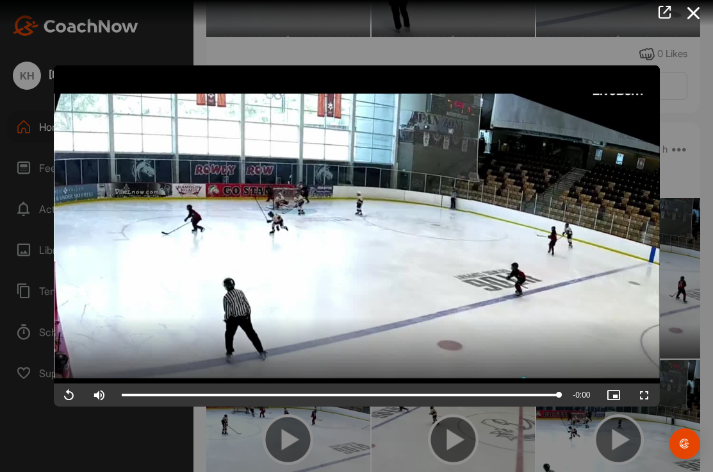
click at [167, 424] on div at bounding box center [356, 236] width 713 height 472
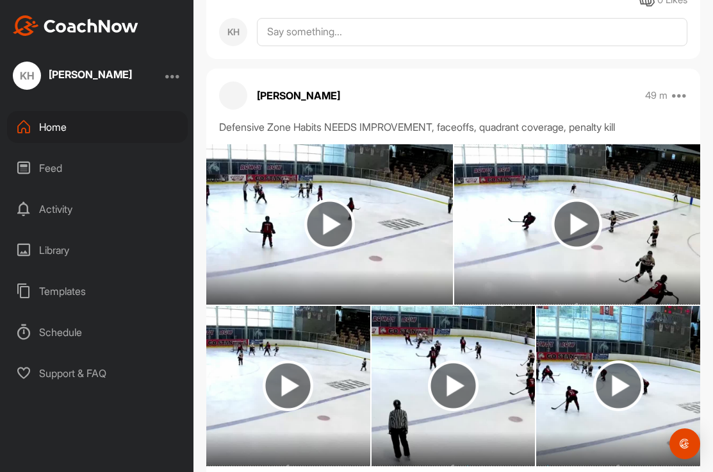
scroll to position [1838, 0]
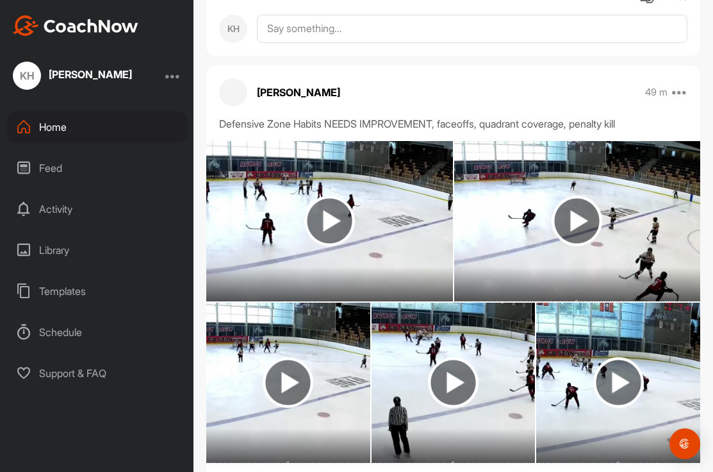
click at [329, 196] on img at bounding box center [329, 221] width 51 height 51
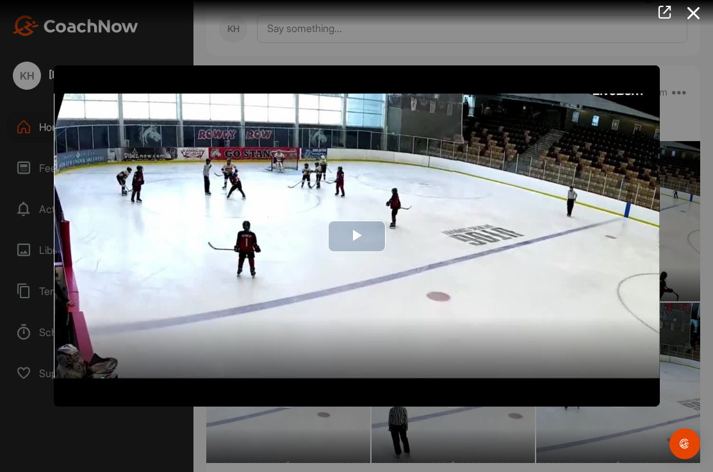
click at [356, 236] on span "Video Player" at bounding box center [356, 236] width 0 height 0
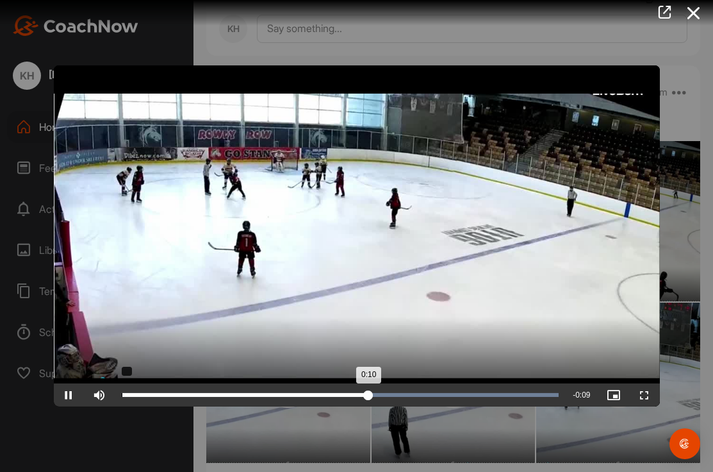
click at [169, 405] on div "Loaded : 100.00% 0:10" at bounding box center [340, 394] width 451 height 23
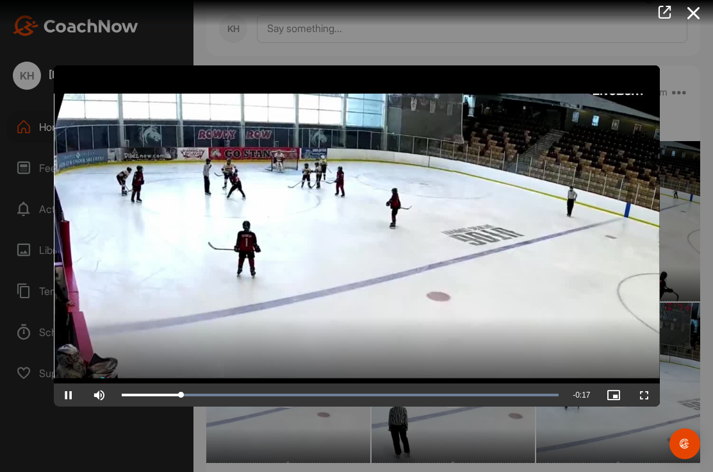
click at [168, 444] on div at bounding box center [356, 236] width 713 height 472
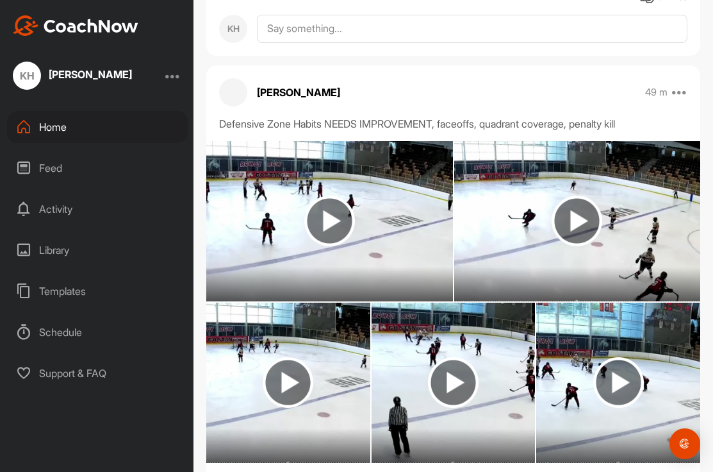
click at [574, 196] on img at bounding box center [577, 221] width 51 height 51
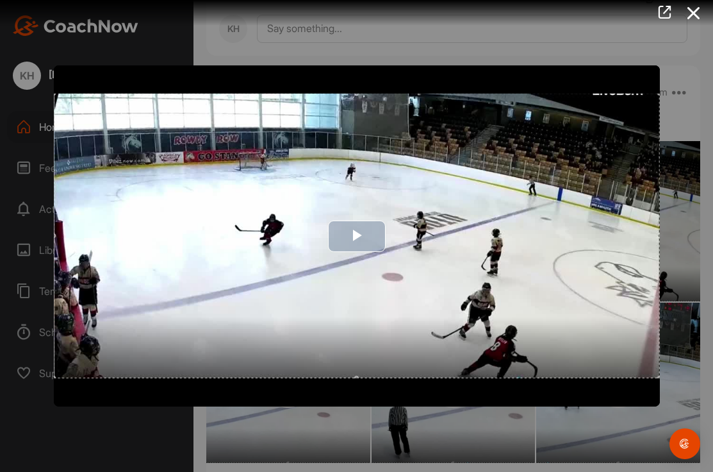
click at [356, 236] on span "Video Player" at bounding box center [356, 236] width 0 height 0
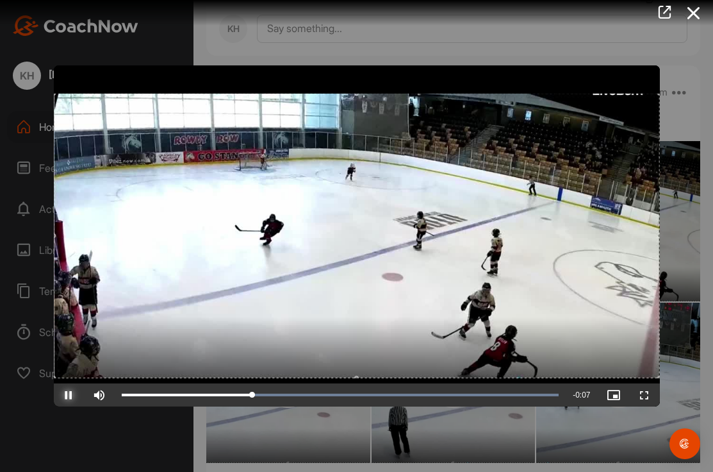
click at [72, 395] on span "Video Player" at bounding box center [68, 395] width 31 height 0
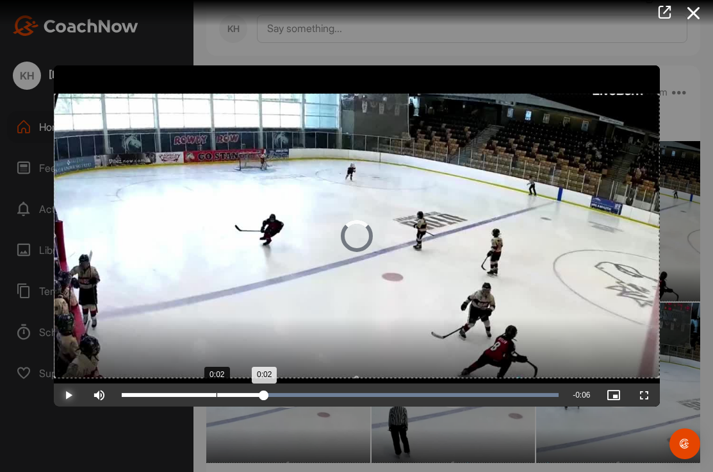
drag, startPoint x: 264, startPoint y: 394, endPoint x: 206, endPoint y: 391, distance: 58.4
click at [206, 393] on div "0:02" at bounding box center [192, 395] width 143 height 4
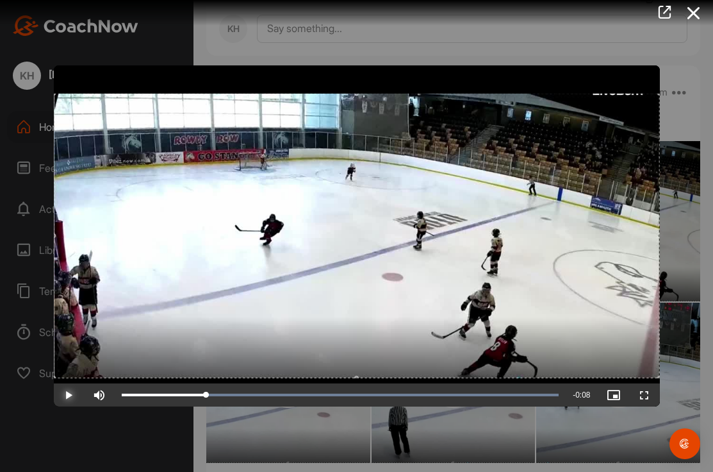
click at [72, 395] on span "Video Player" at bounding box center [68, 395] width 31 height 0
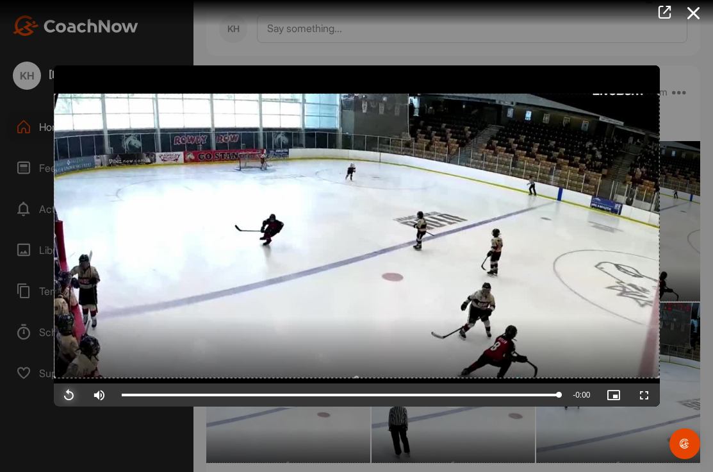
click at [71, 395] on span "Video Player" at bounding box center [68, 395] width 31 height 0
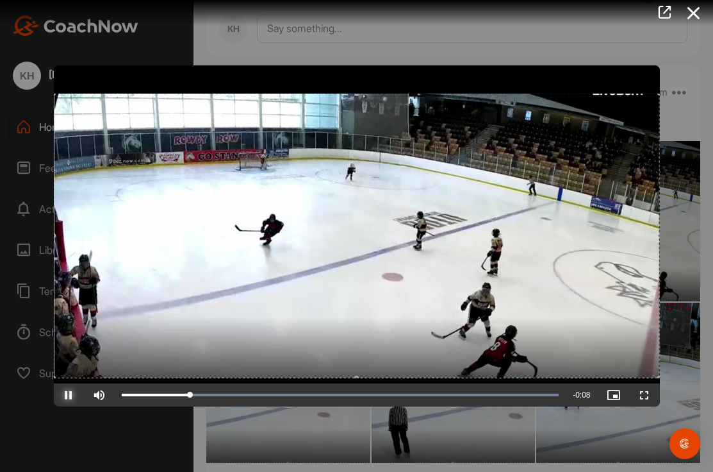
click at [71, 395] on span "Video Player" at bounding box center [68, 395] width 31 height 0
drag, startPoint x: 359, startPoint y: 180, endPoint x: 443, endPoint y: 158, distance: 86.8
click at [444, 158] on video "Video Player" at bounding box center [356, 235] width 606 height 341
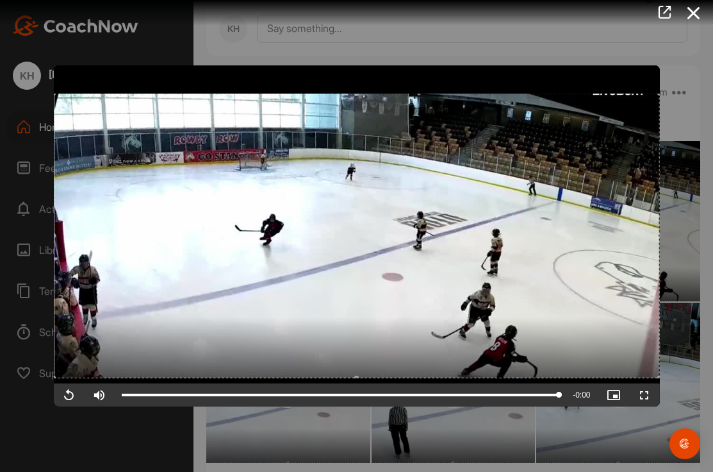
click at [138, 429] on div at bounding box center [356, 236] width 713 height 472
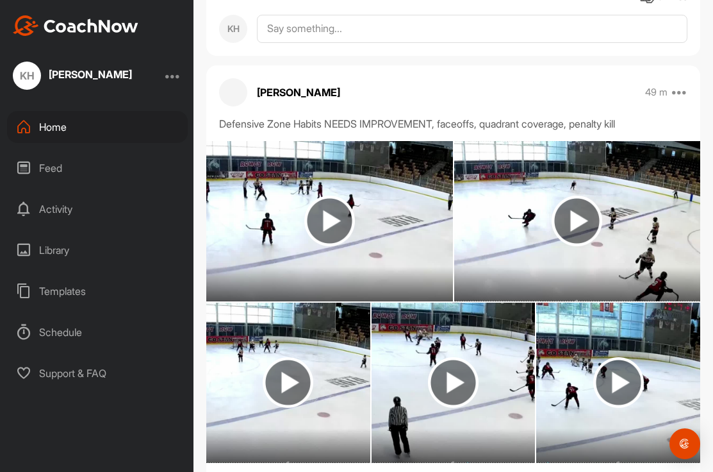
scroll to position [1863, 0]
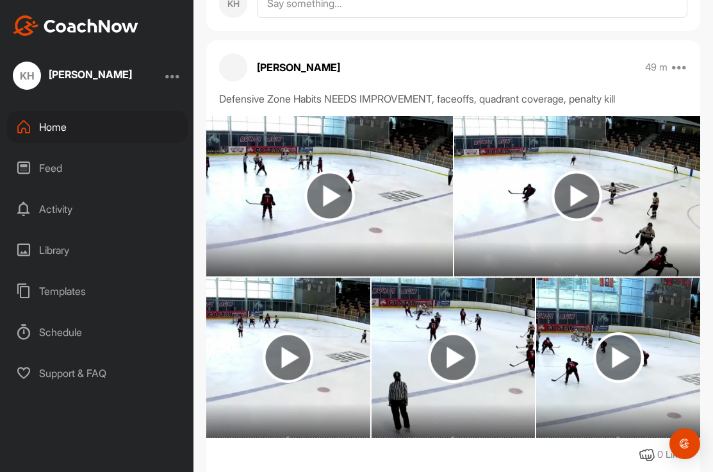
click at [612, 332] on img at bounding box center [619, 357] width 51 height 51
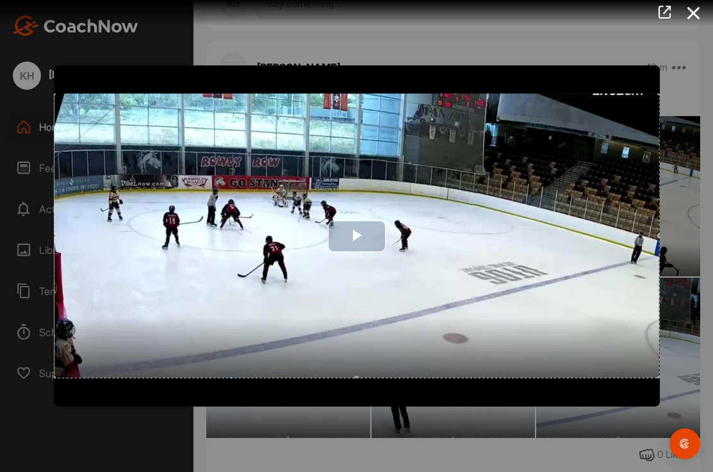
click at [356, 236] on span "Video Player" at bounding box center [356, 236] width 0 height 0
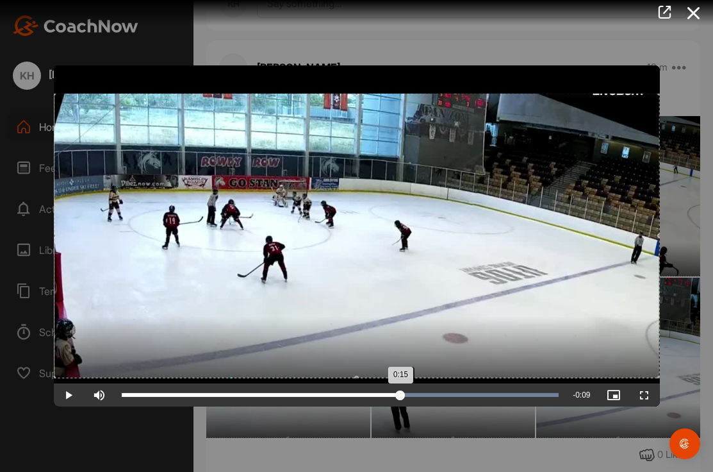
click at [401, 391] on div "Loaded : 100.00% 0:15 0:15" at bounding box center [340, 394] width 451 height 23
click at [69, 395] on span "Video Player" at bounding box center [68, 395] width 31 height 0
click at [218, 388] on div "Loaded : 100.00% 0:05 0:16" at bounding box center [340, 394] width 451 height 23
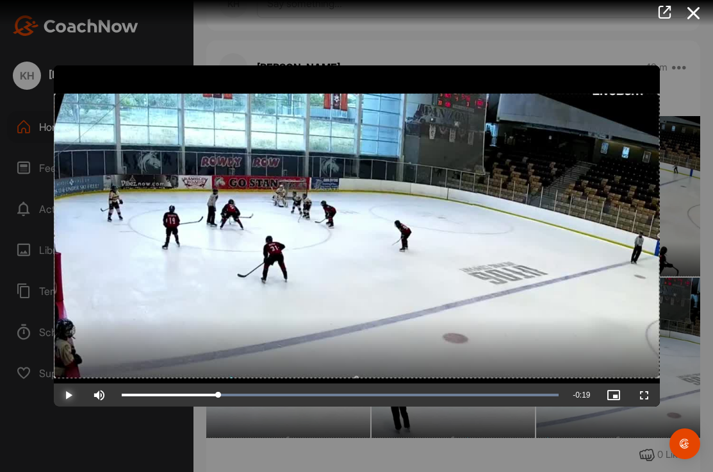
click at [68, 395] on span "Video Player" at bounding box center [68, 395] width 31 height 0
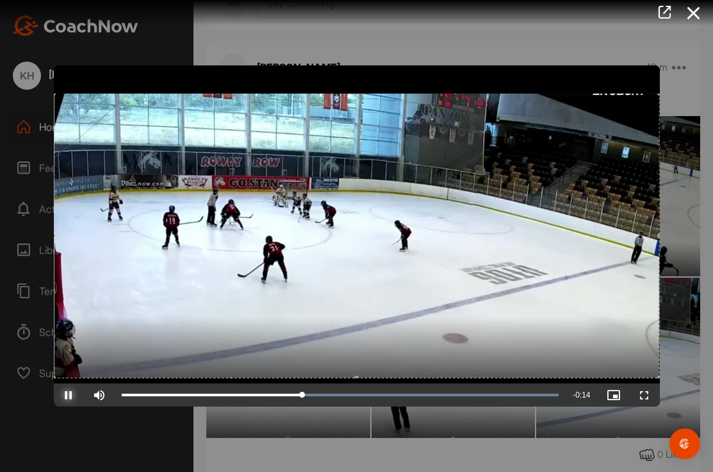
click at [68, 395] on span "Video Player" at bounding box center [68, 395] width 31 height 0
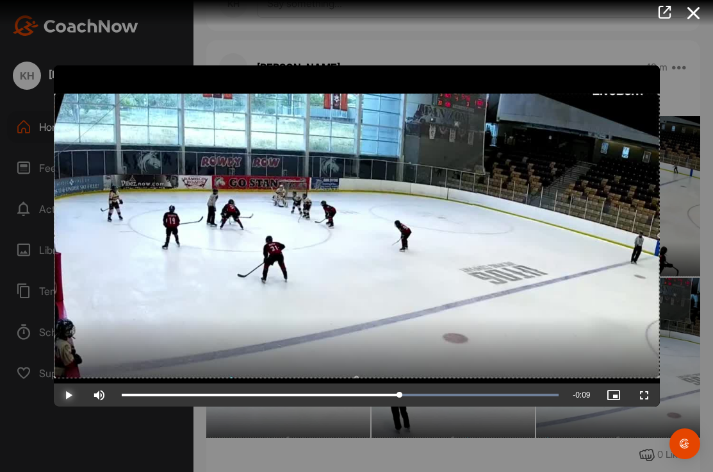
click at [69, 395] on span "Video Player" at bounding box center [68, 395] width 31 height 0
click at [100, 455] on div at bounding box center [356, 236] width 713 height 472
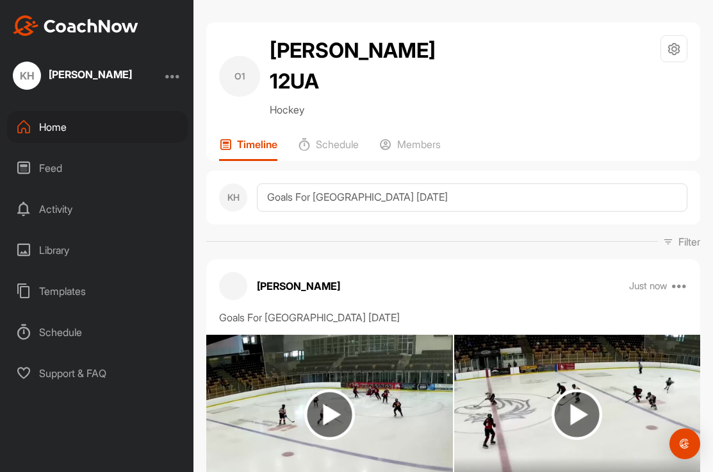
scroll to position [0, 0]
